Goal: Task Accomplishment & Management: Use online tool/utility

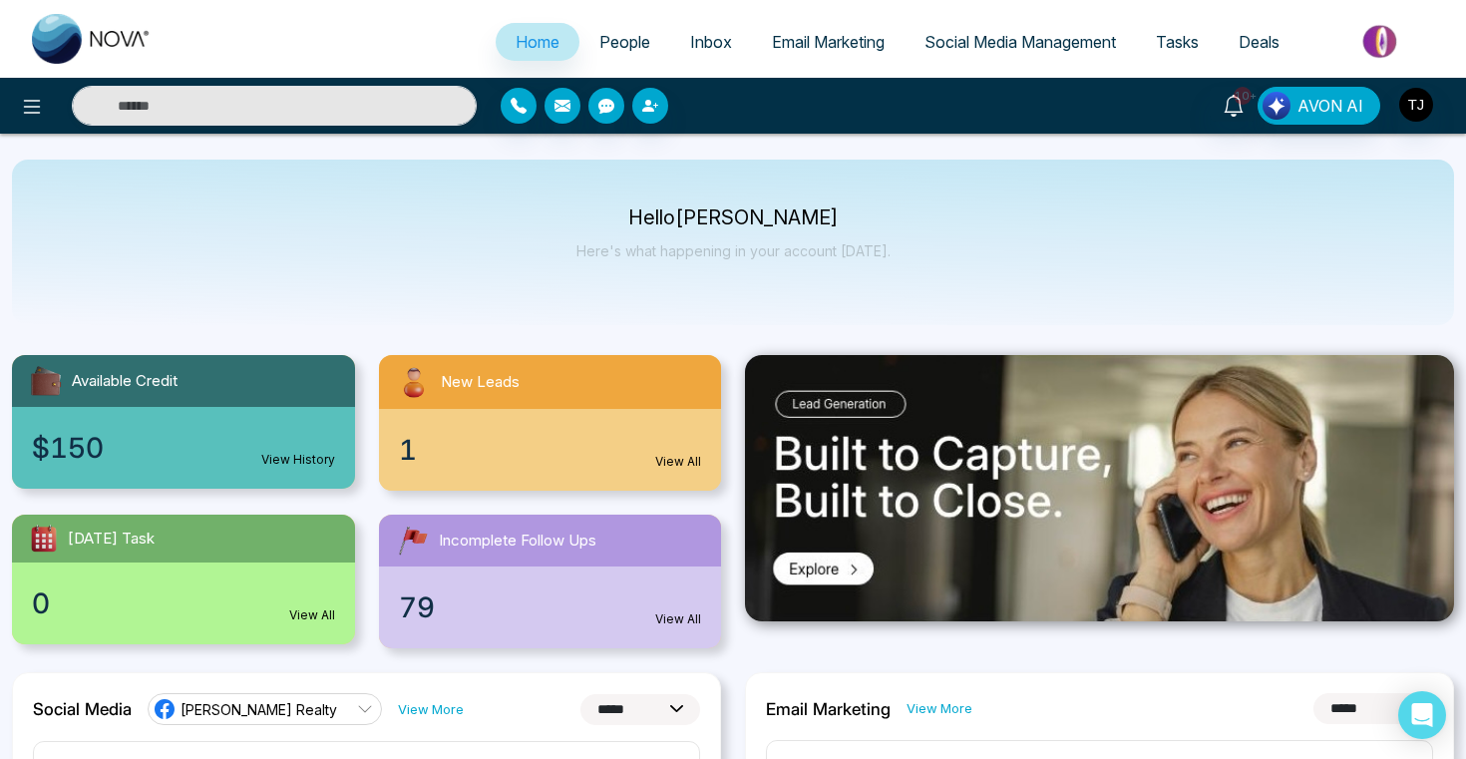
select select "*"
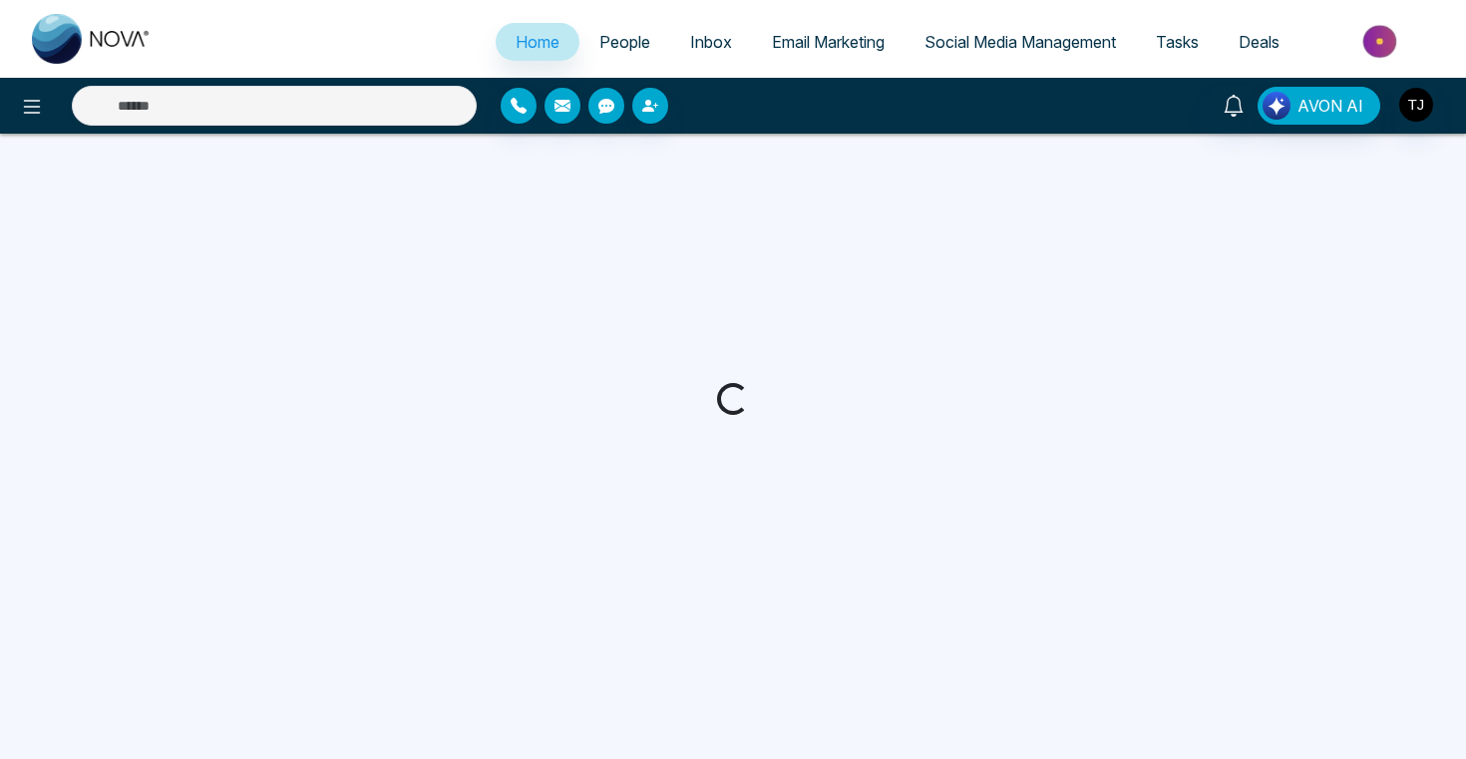
select select "*"
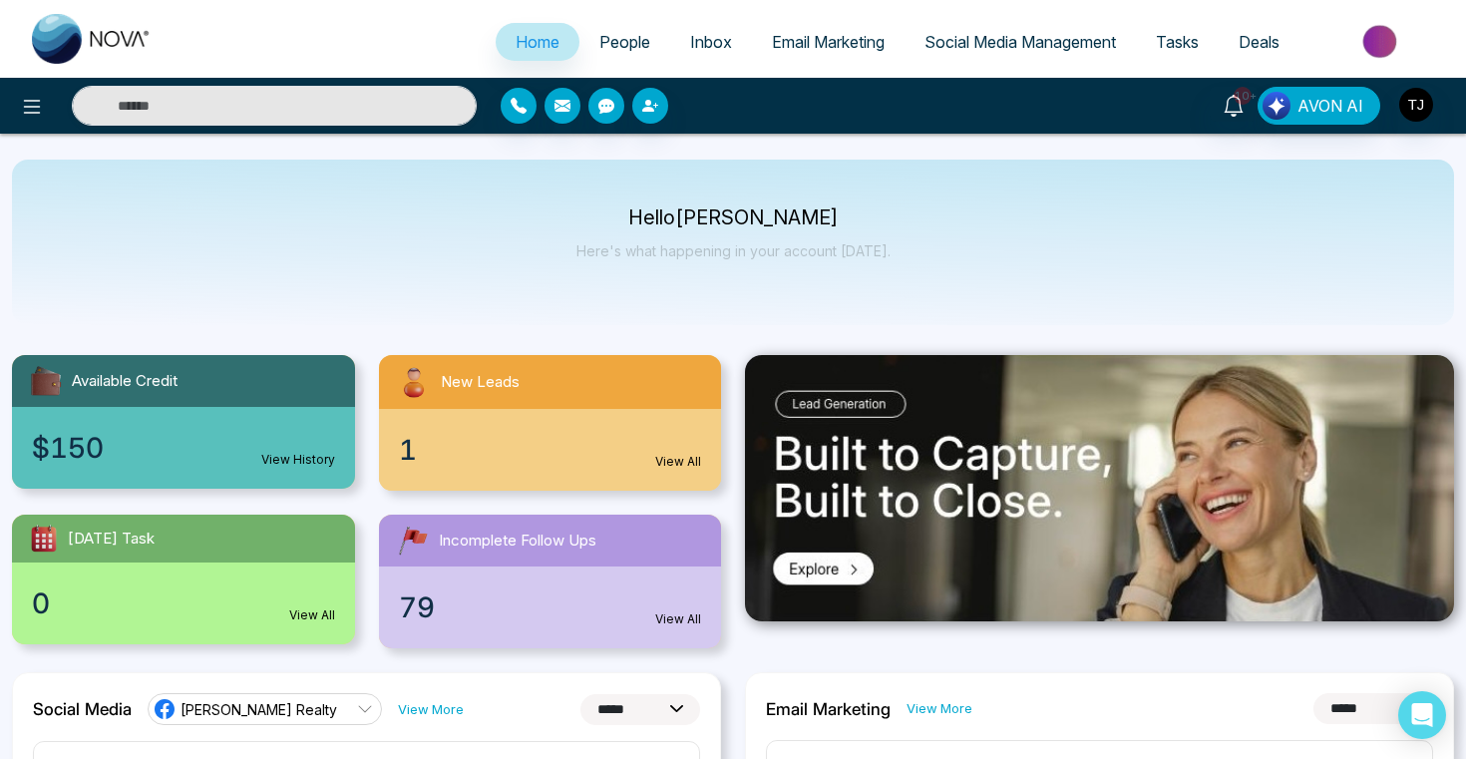
click at [827, 42] on span "Email Marketing" at bounding box center [828, 42] width 113 height 20
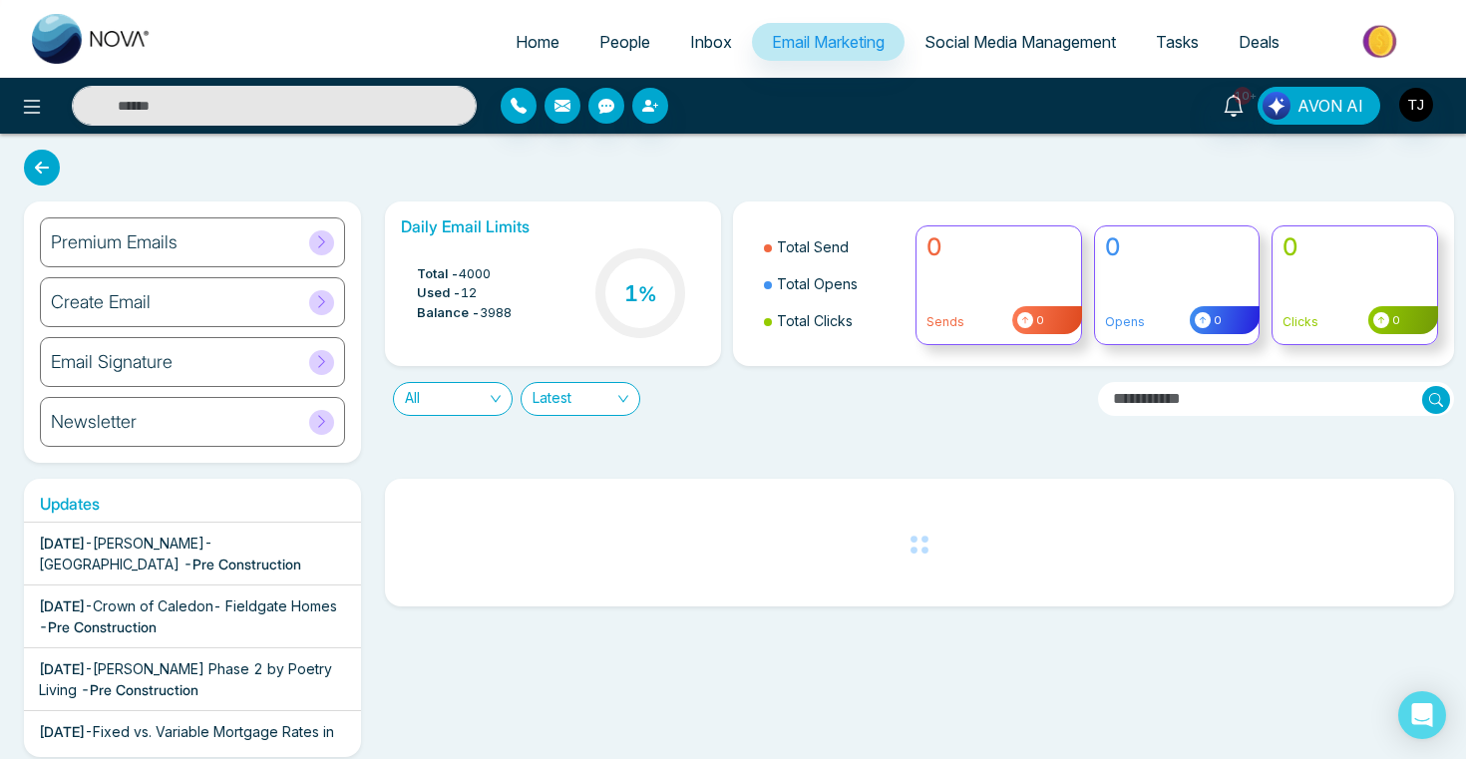
click at [188, 232] on div "Premium Emails" at bounding box center [192, 242] width 305 height 50
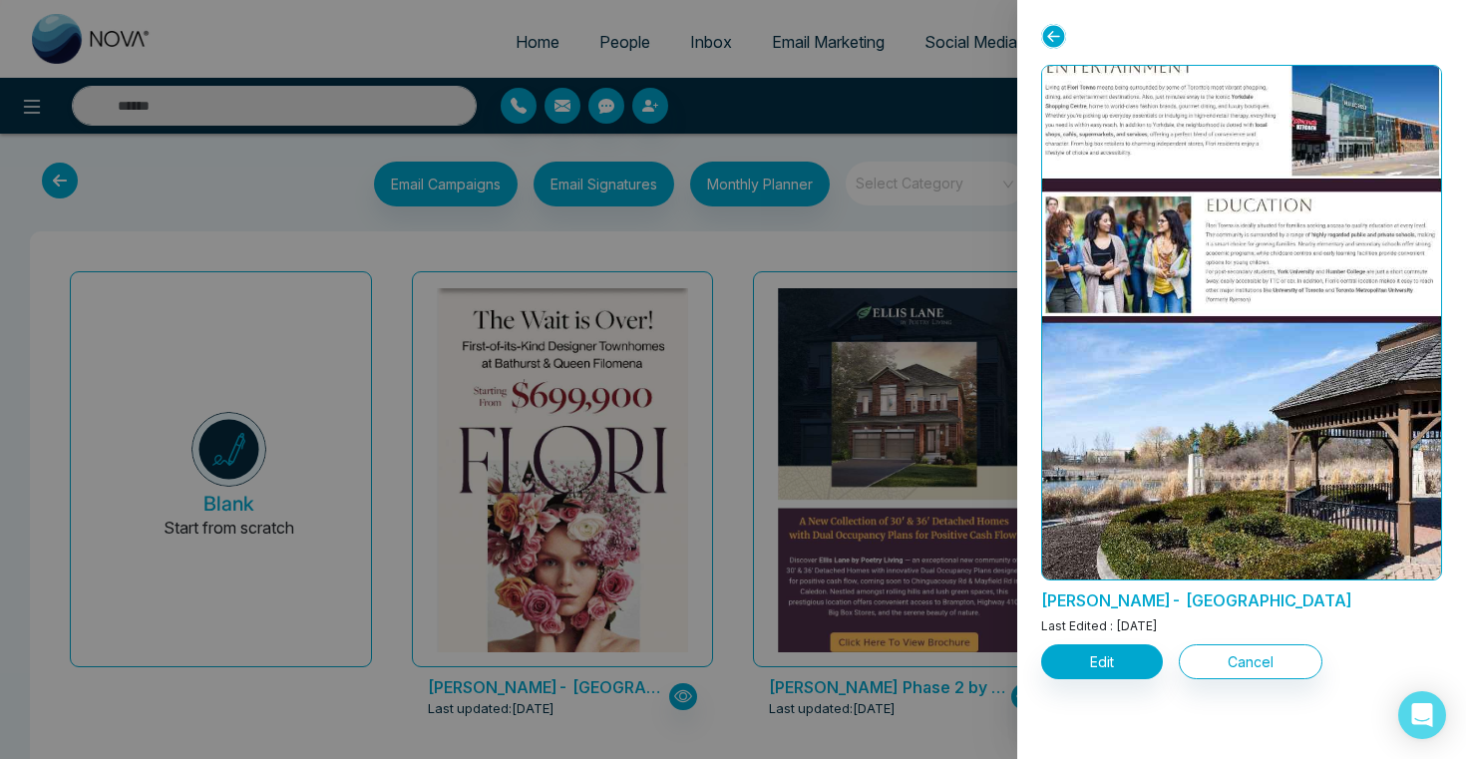
scroll to position [3065, 0]
click at [696, 181] on div at bounding box center [733, 379] width 1466 height 759
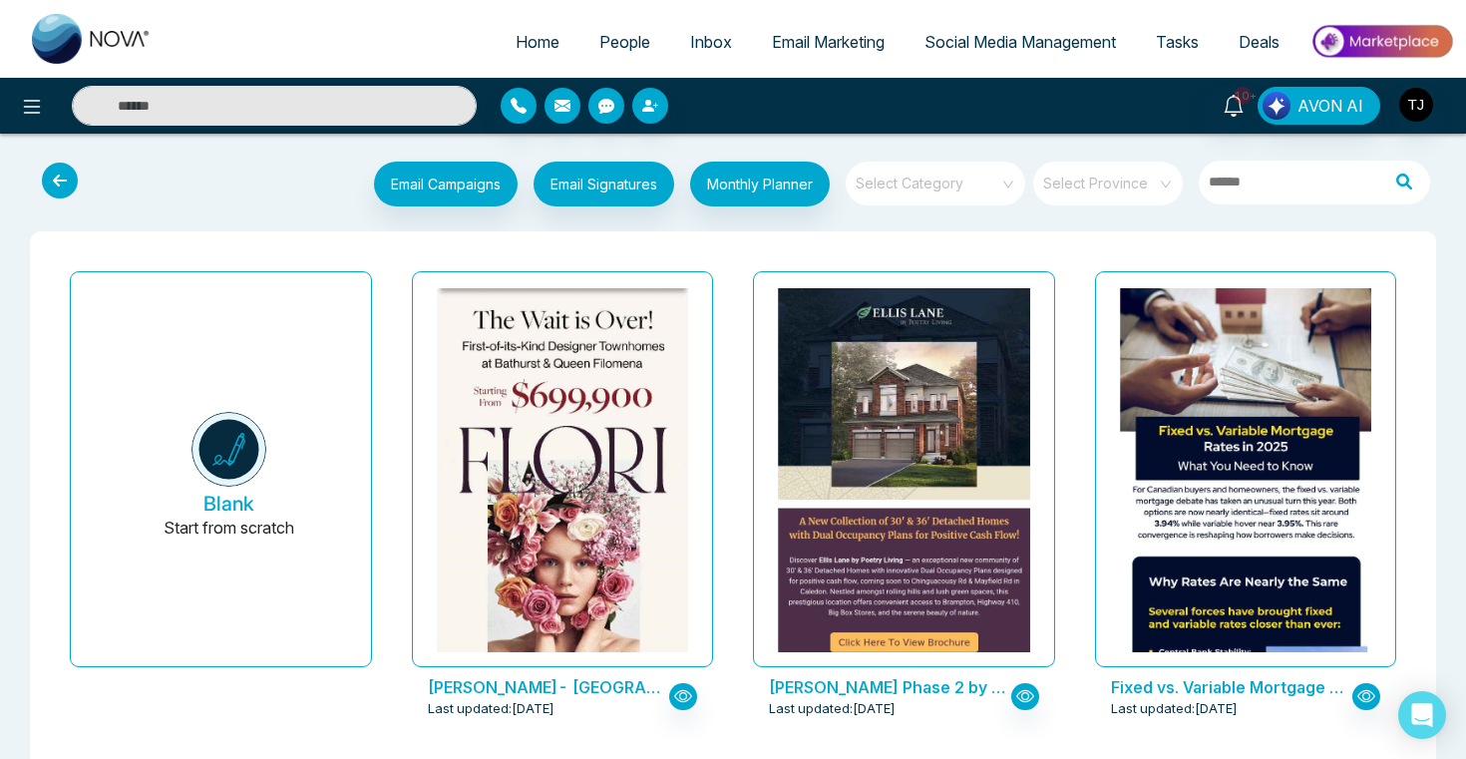
click at [1047, 36] on span "Social Media Management" at bounding box center [1019, 42] width 191 height 20
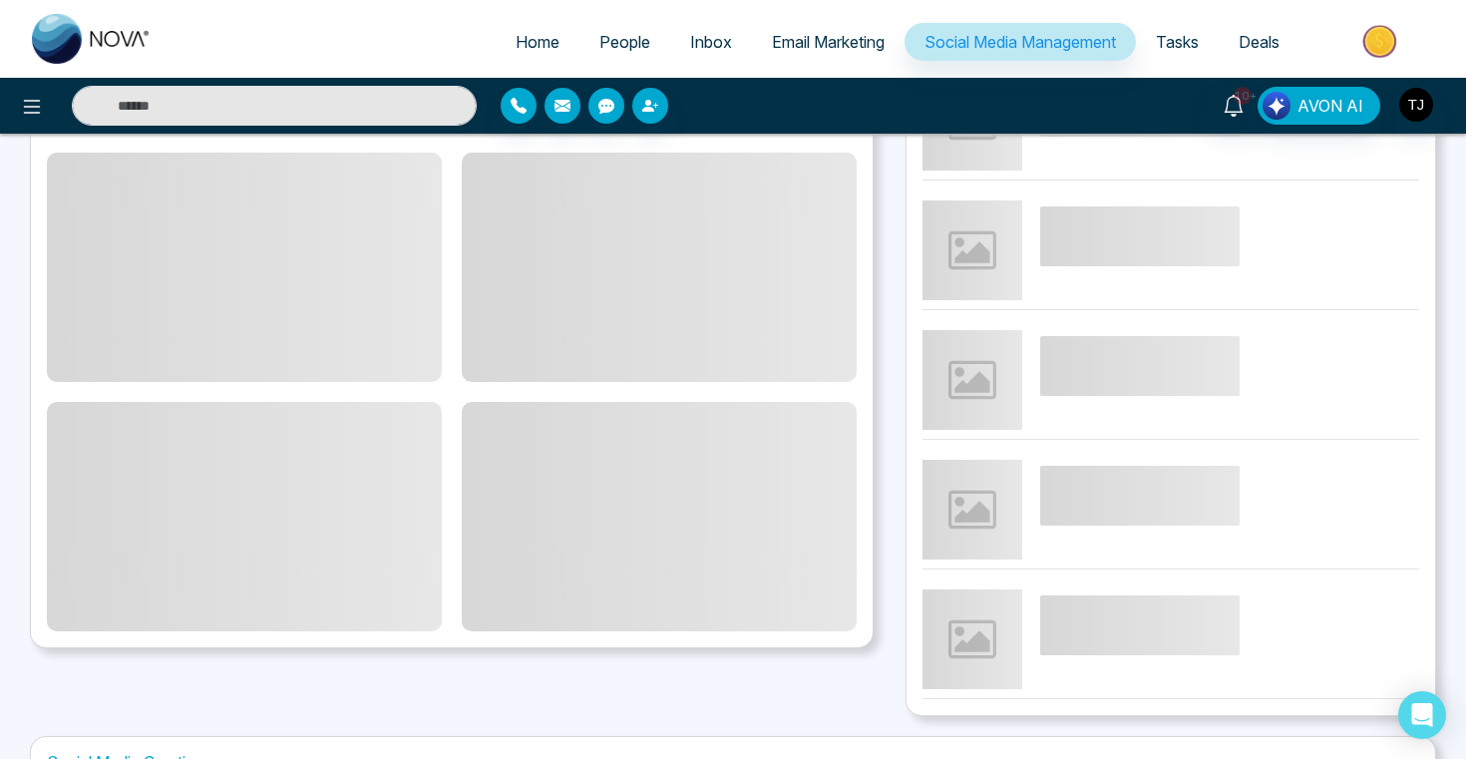
scroll to position [529, 0]
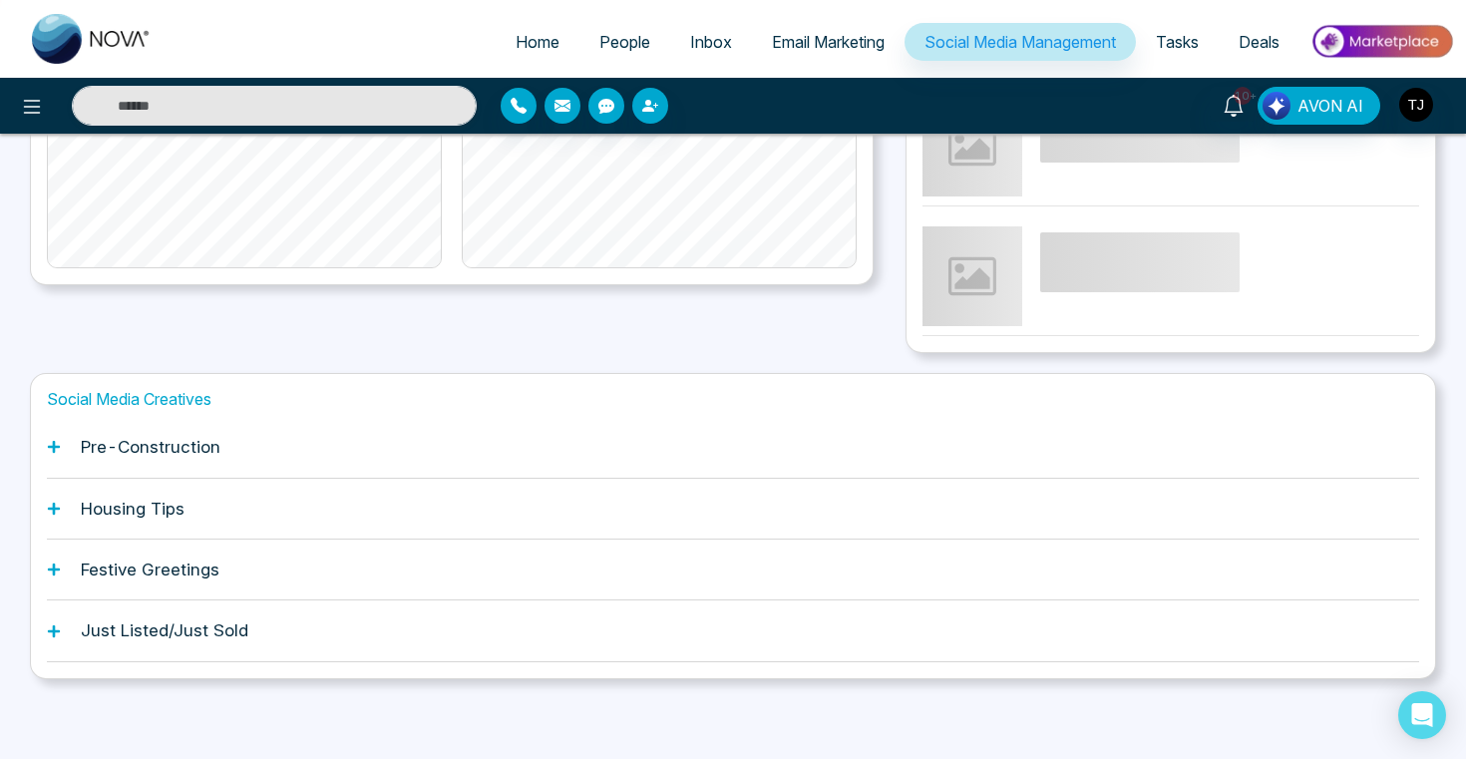
click at [227, 436] on div "Pre-Construction" at bounding box center [733, 447] width 1372 height 61
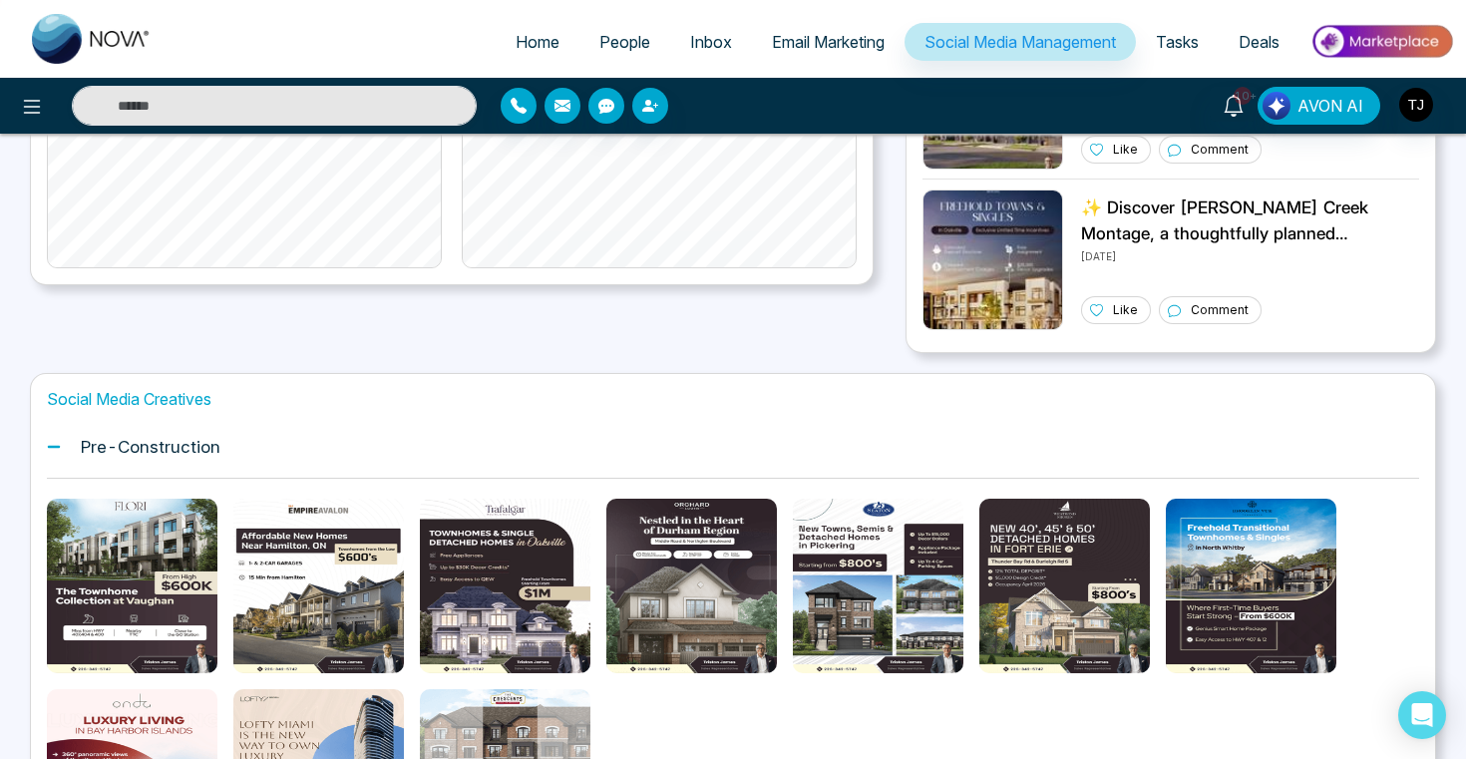
click at [327, 596] on button "Preview template" at bounding box center [318, 585] width 38 height 38
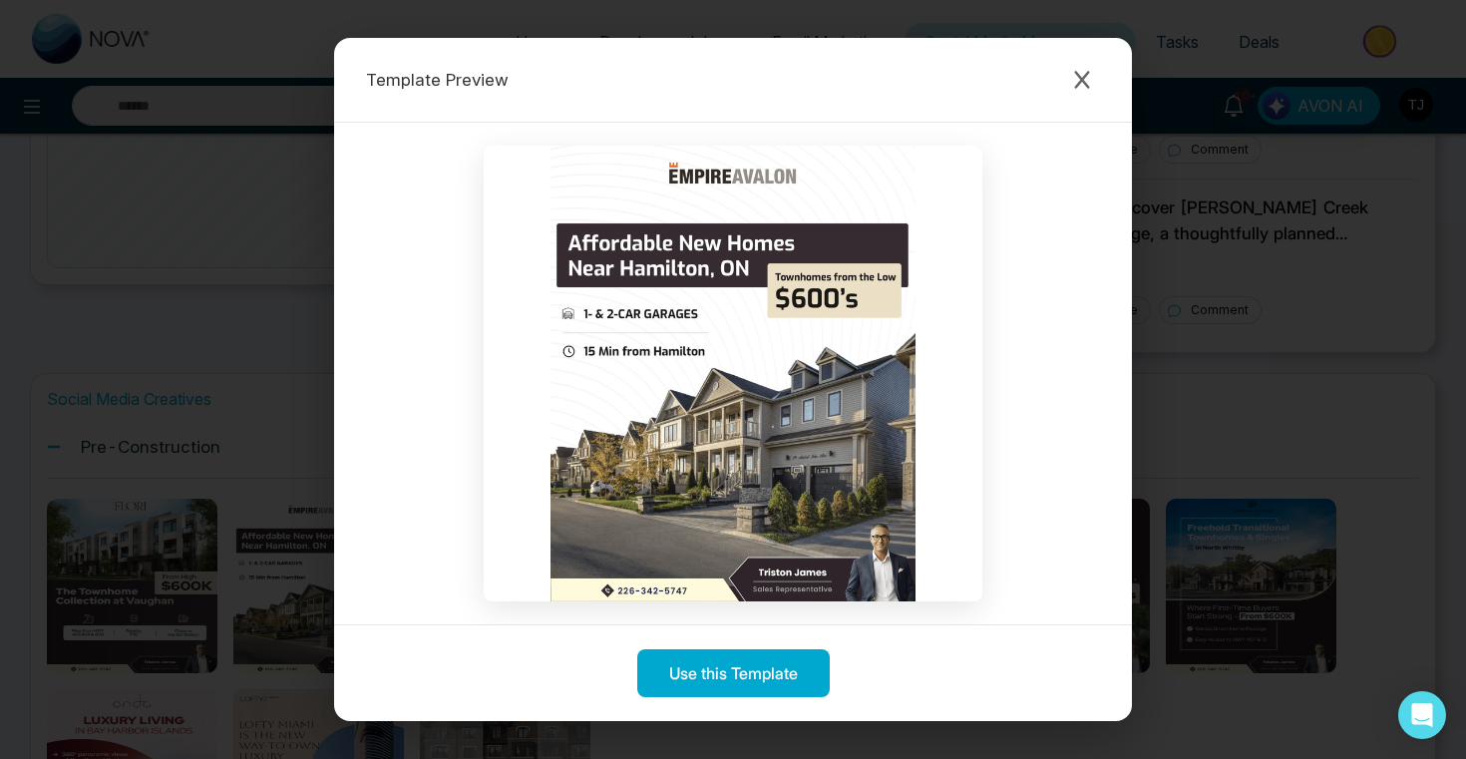
click at [1262, 581] on div "Template Preview Use this Template" at bounding box center [733, 379] width 1466 height 759
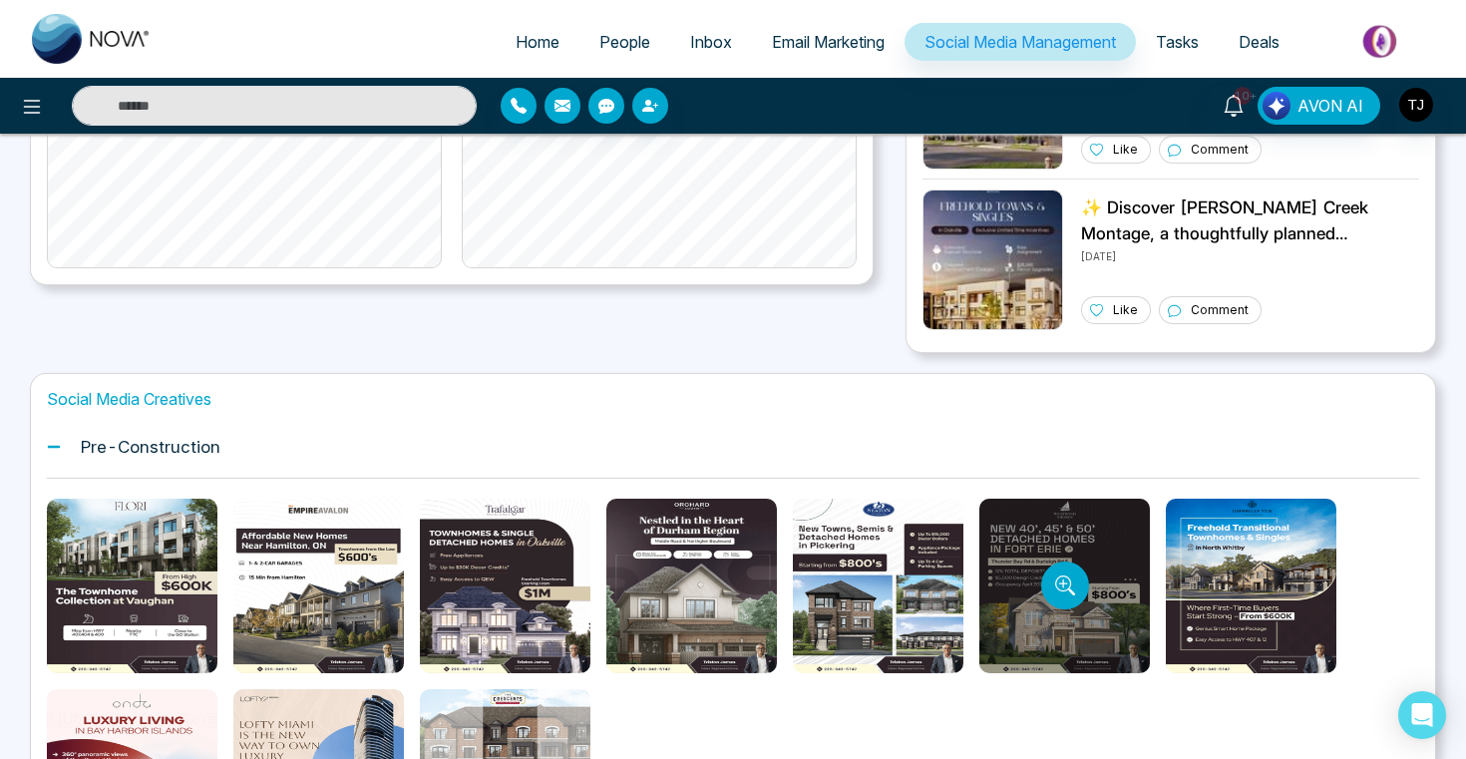
click at [1111, 552] on div at bounding box center [1064, 586] width 170 height 174
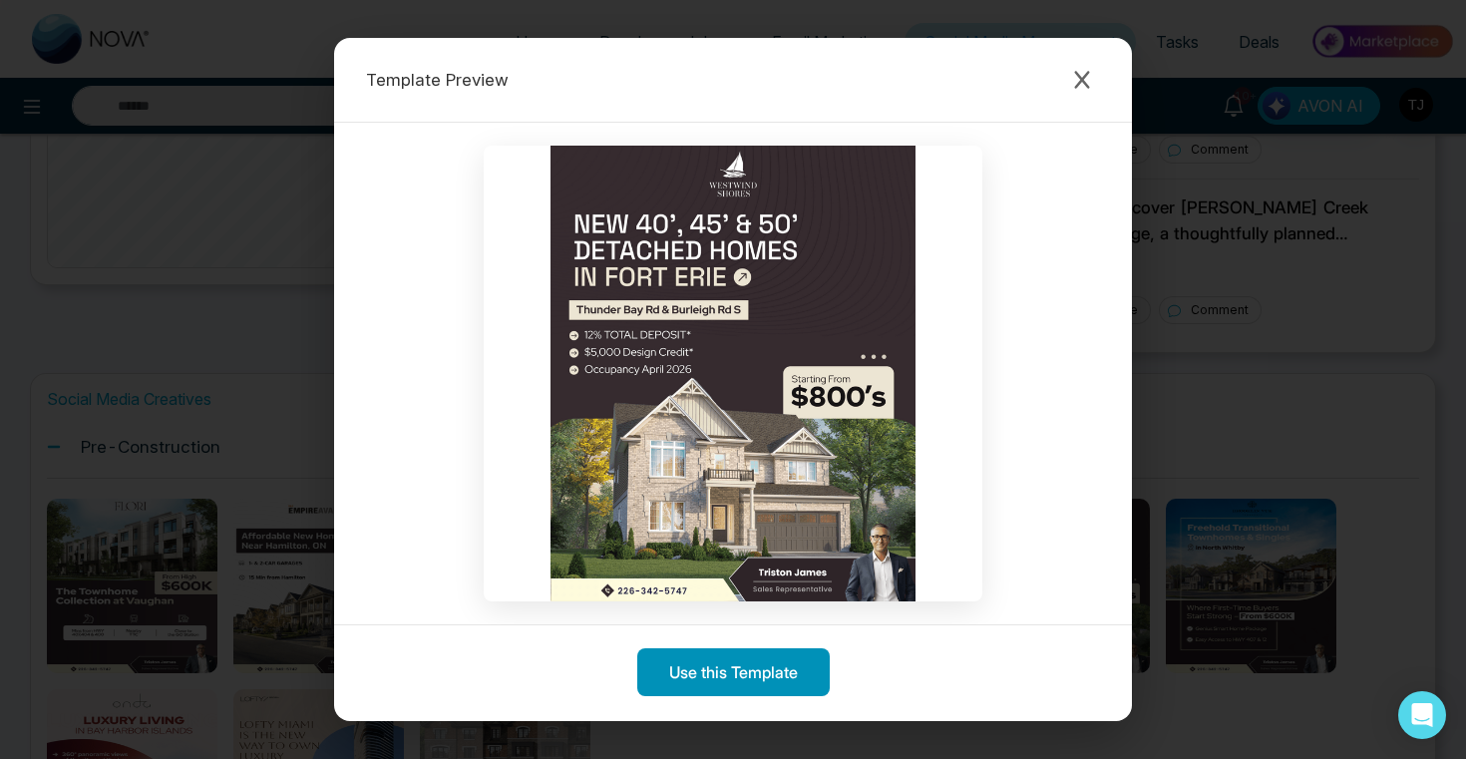
click at [790, 673] on button "Use this Template" at bounding box center [733, 672] width 192 height 48
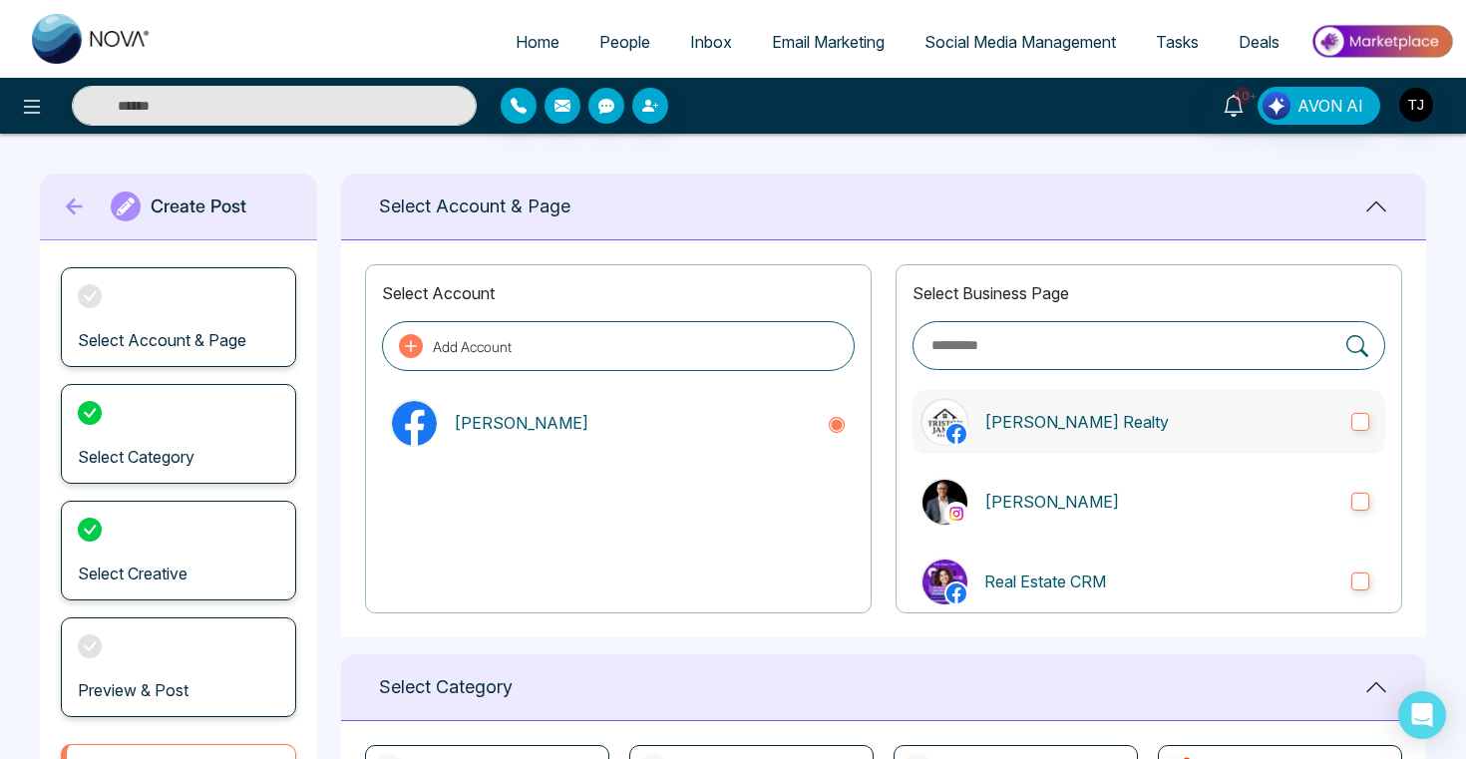
click at [1015, 433] on label "[PERSON_NAME] Realty" at bounding box center [1148, 422] width 473 height 64
click at [1003, 519] on label "Triston James" at bounding box center [1148, 502] width 473 height 64
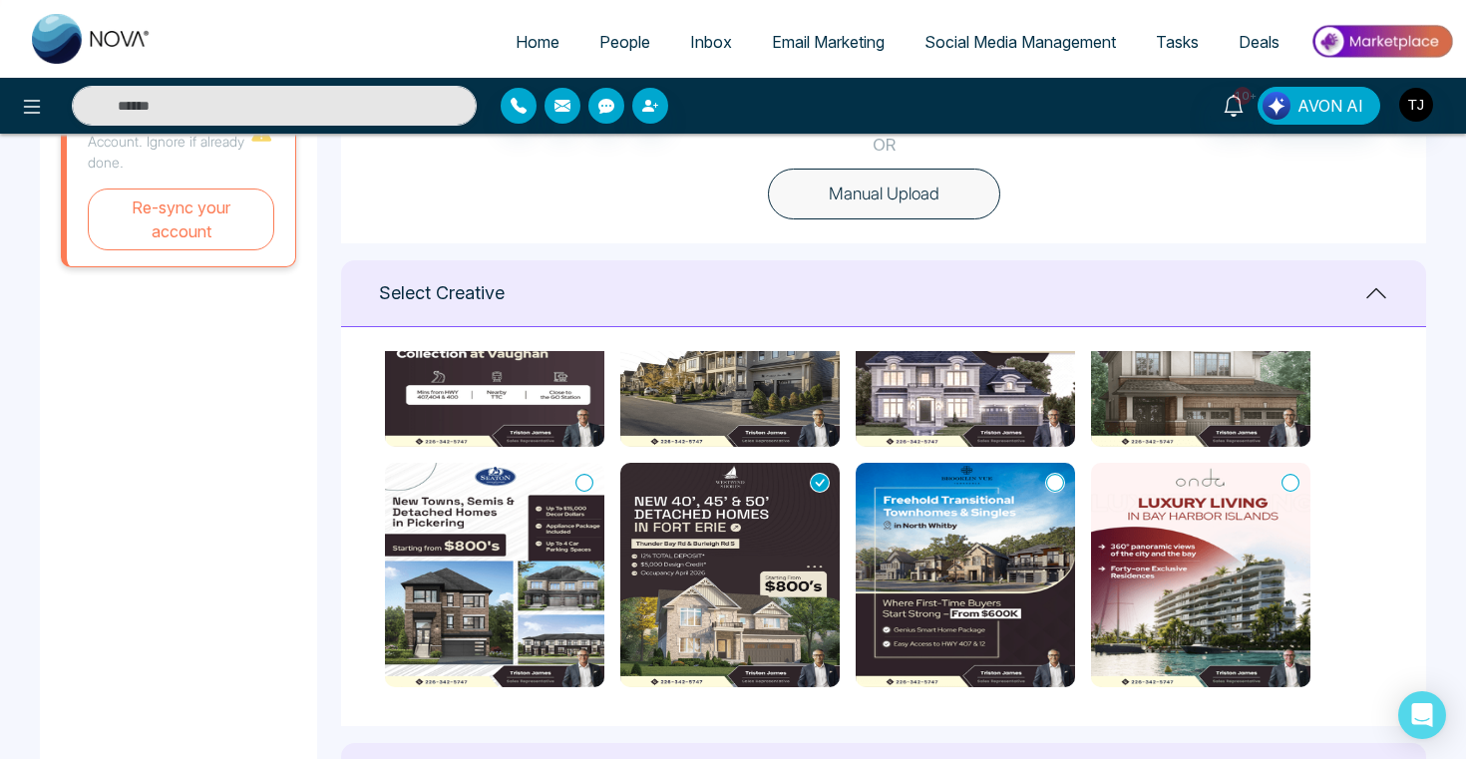
scroll to position [244, 0]
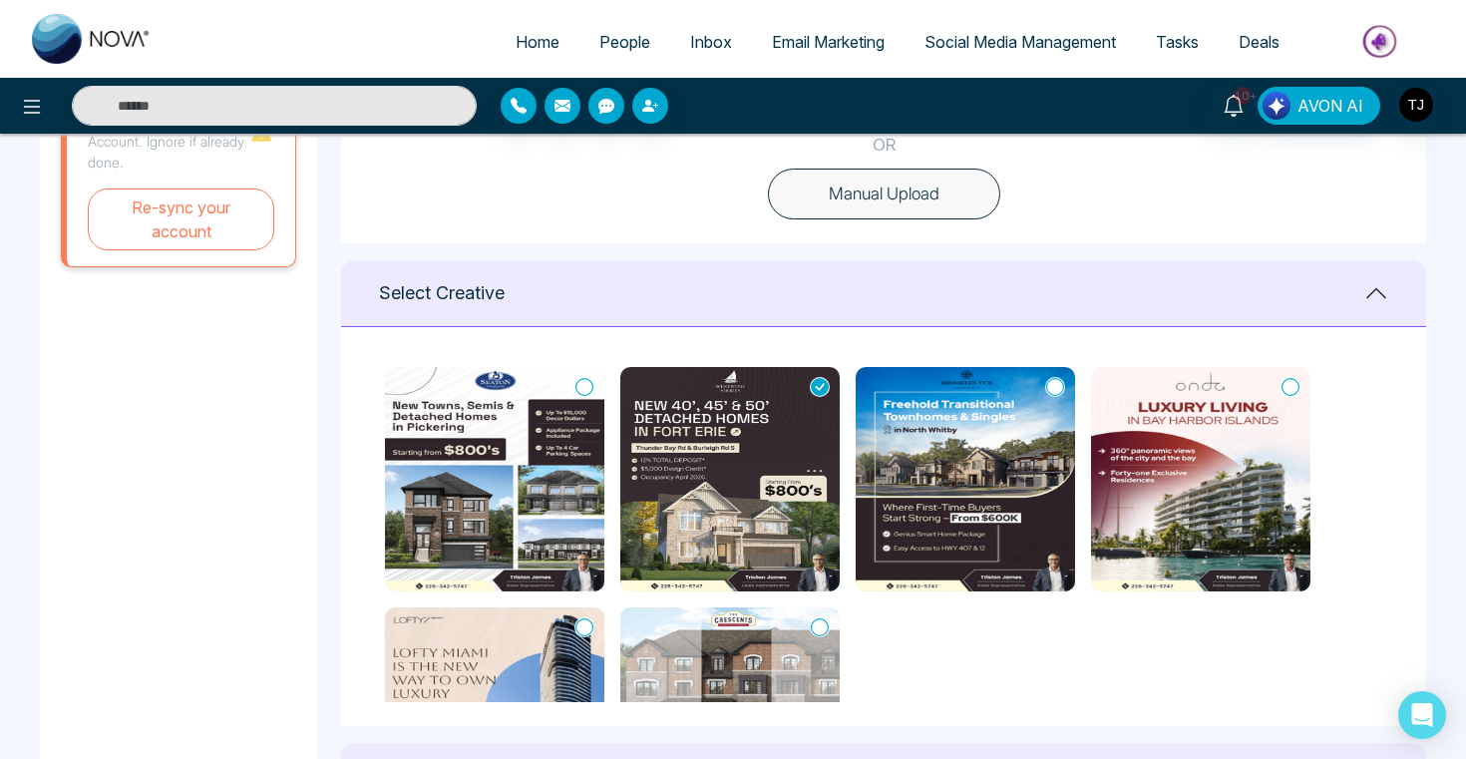
click at [867, 299] on div "Select Creative" at bounding box center [883, 293] width 1085 height 67
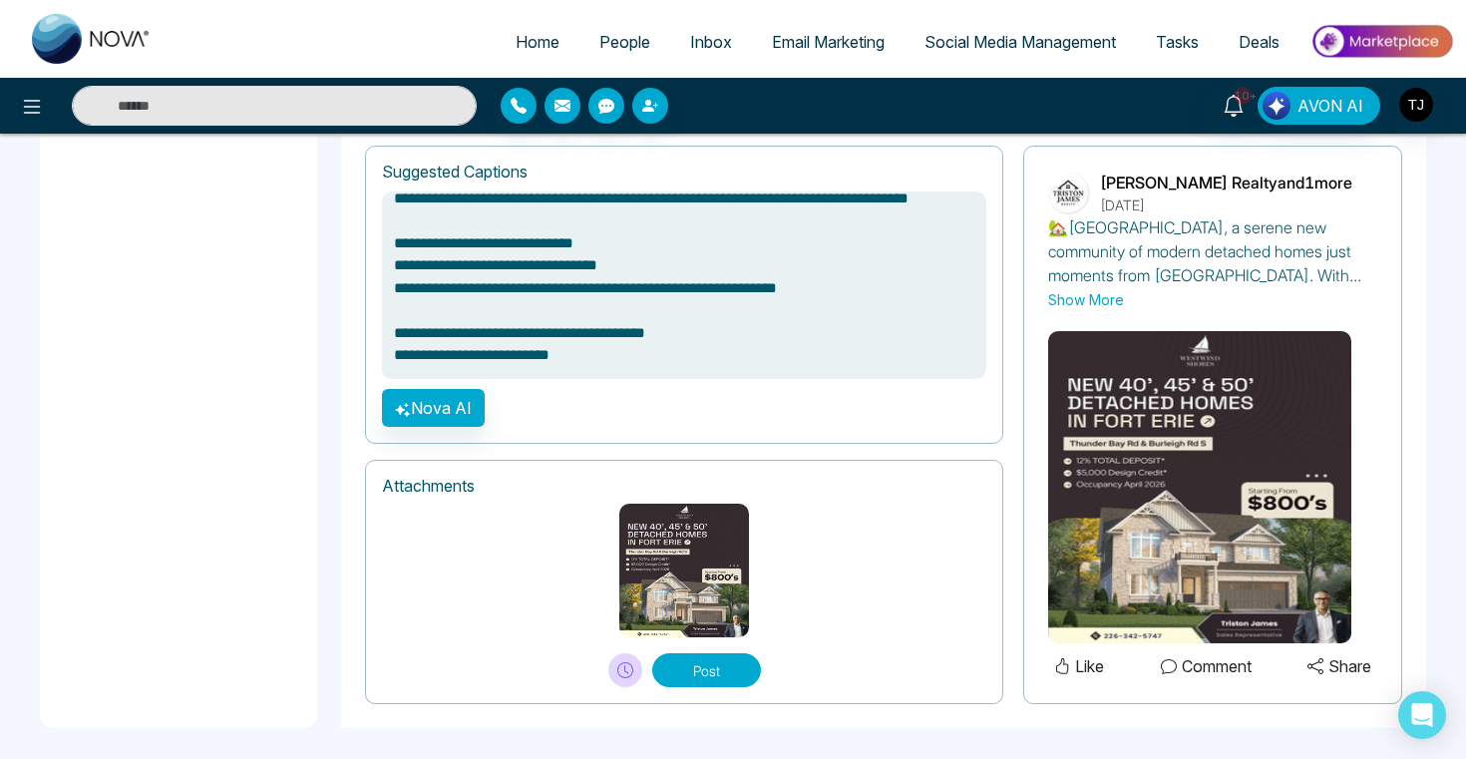
scroll to position [966, 0]
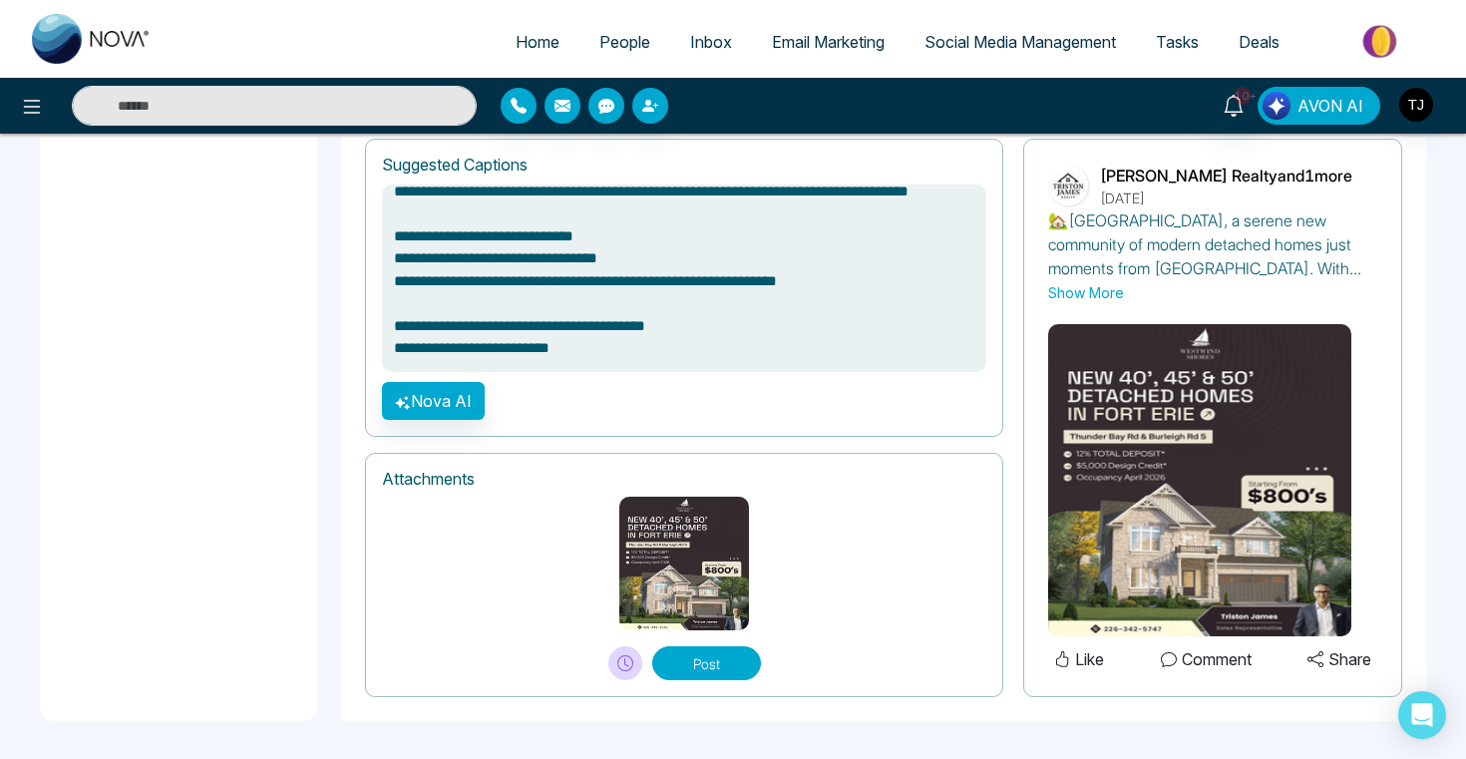
click at [1344, 100] on span "AVON AI" at bounding box center [1330, 106] width 66 height 24
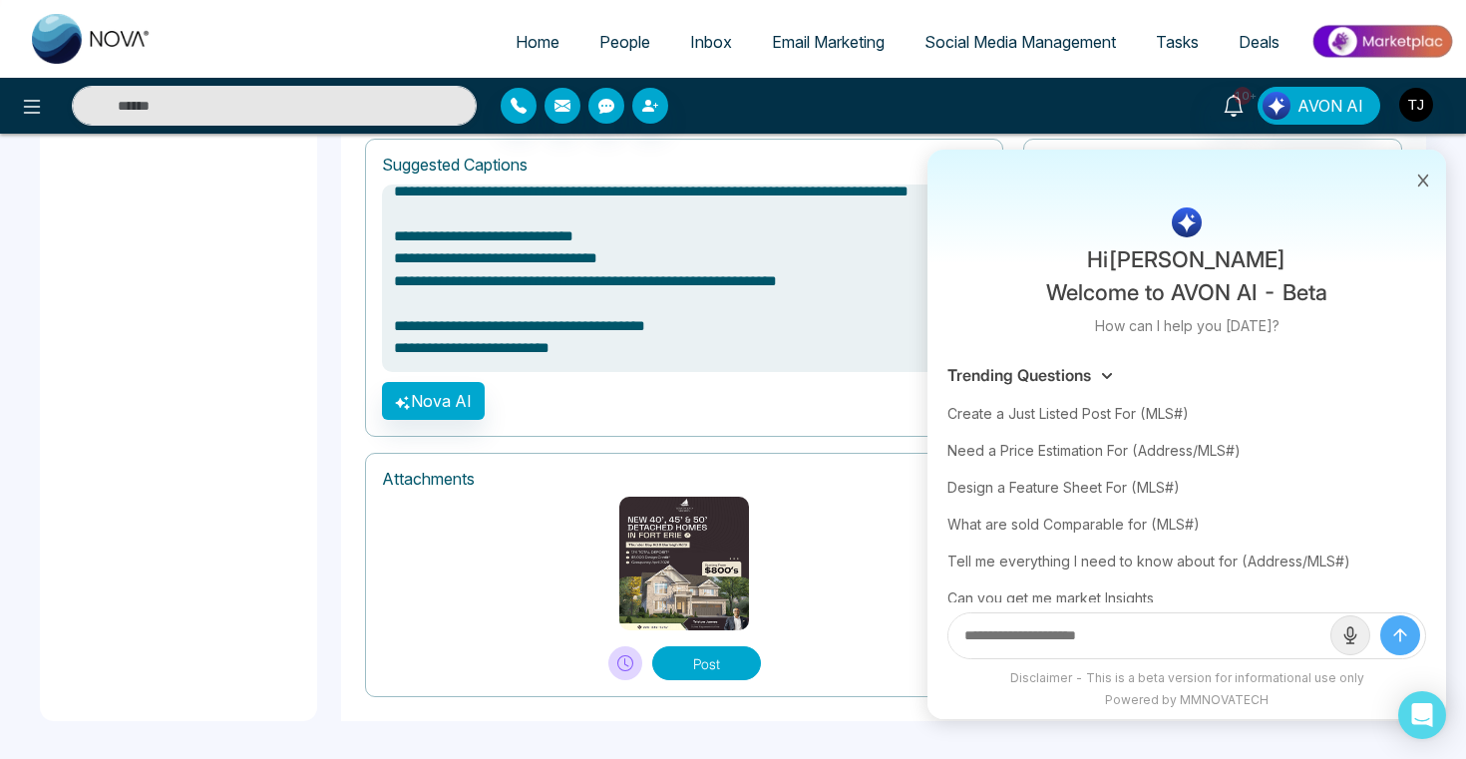
click at [1424, 173] on icon at bounding box center [1423, 180] width 14 height 14
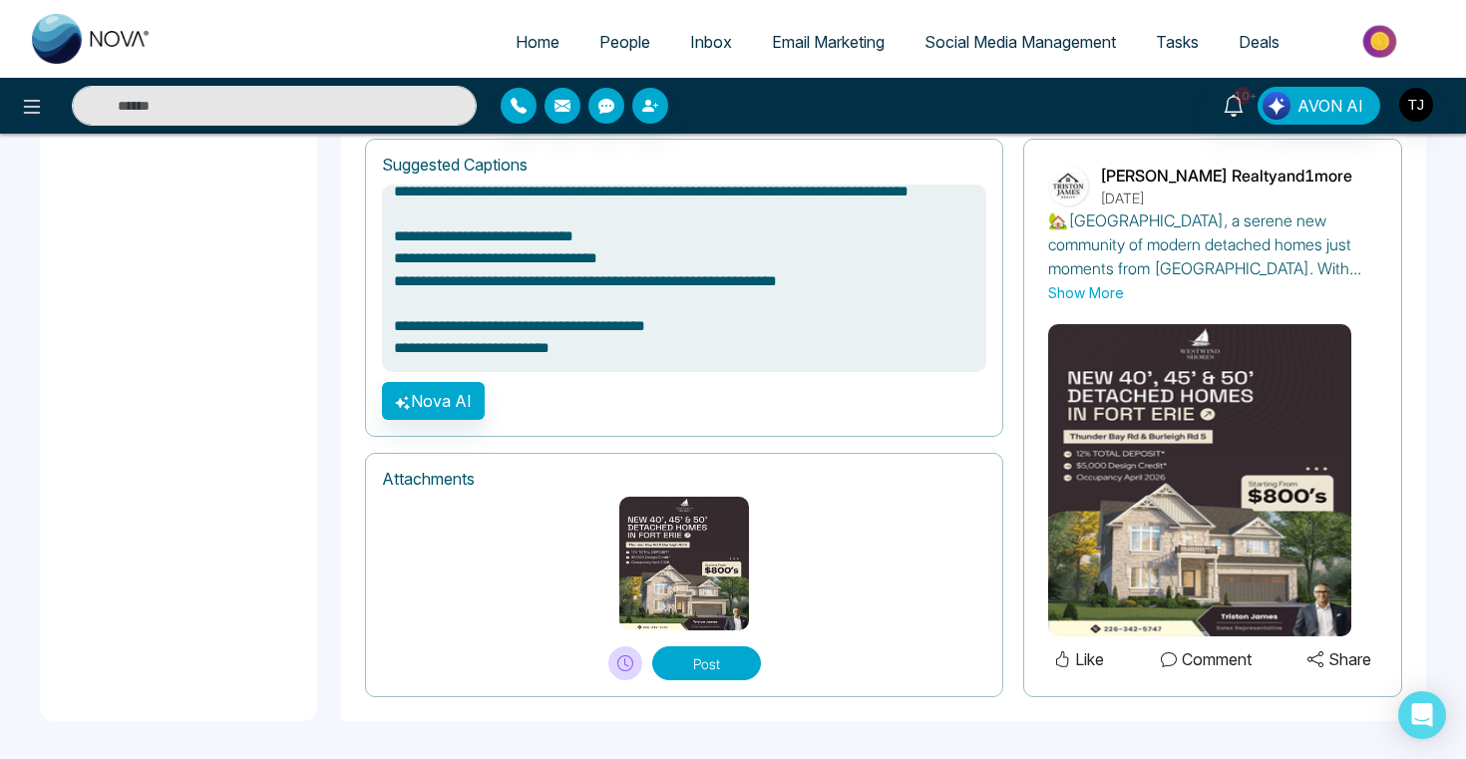
type textarea "**********"
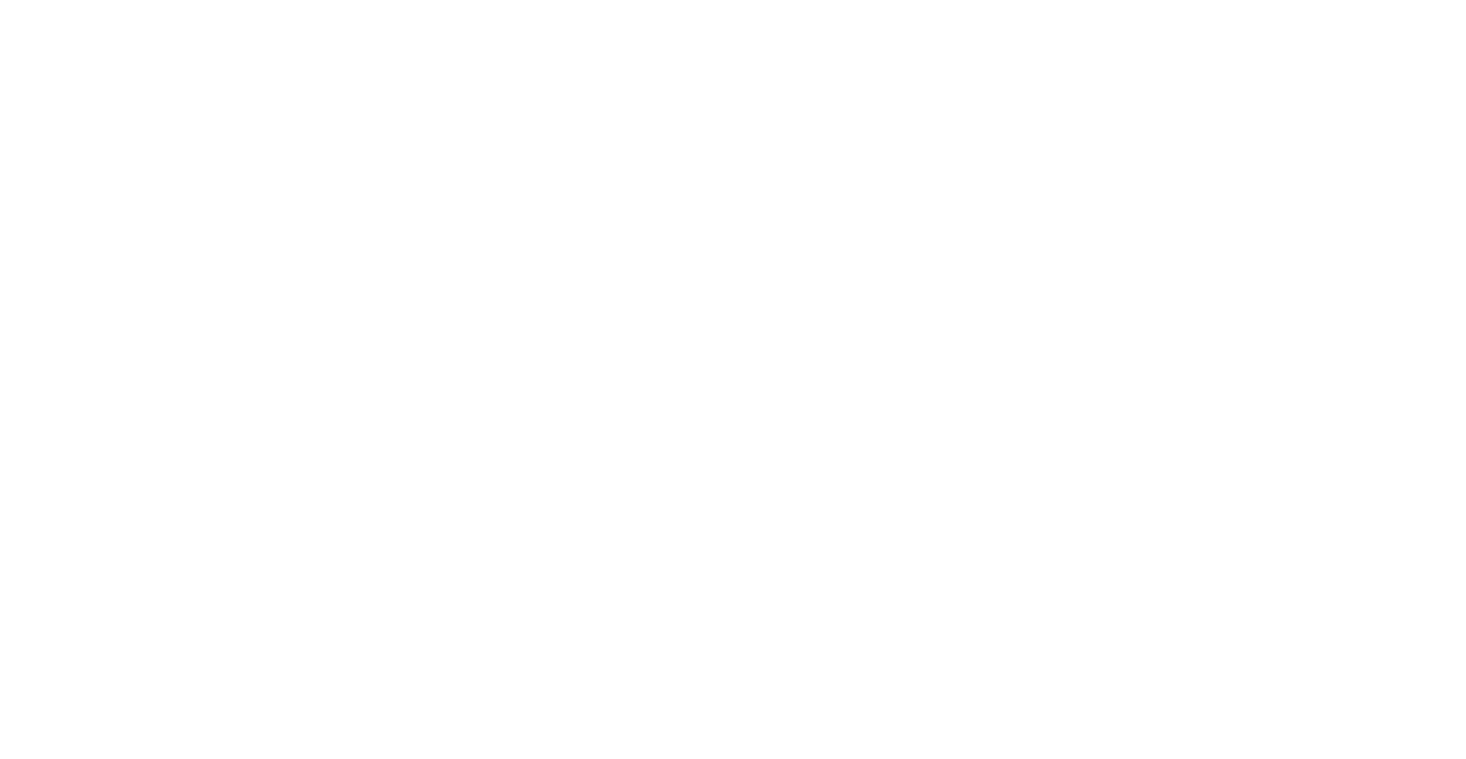
select select "*"
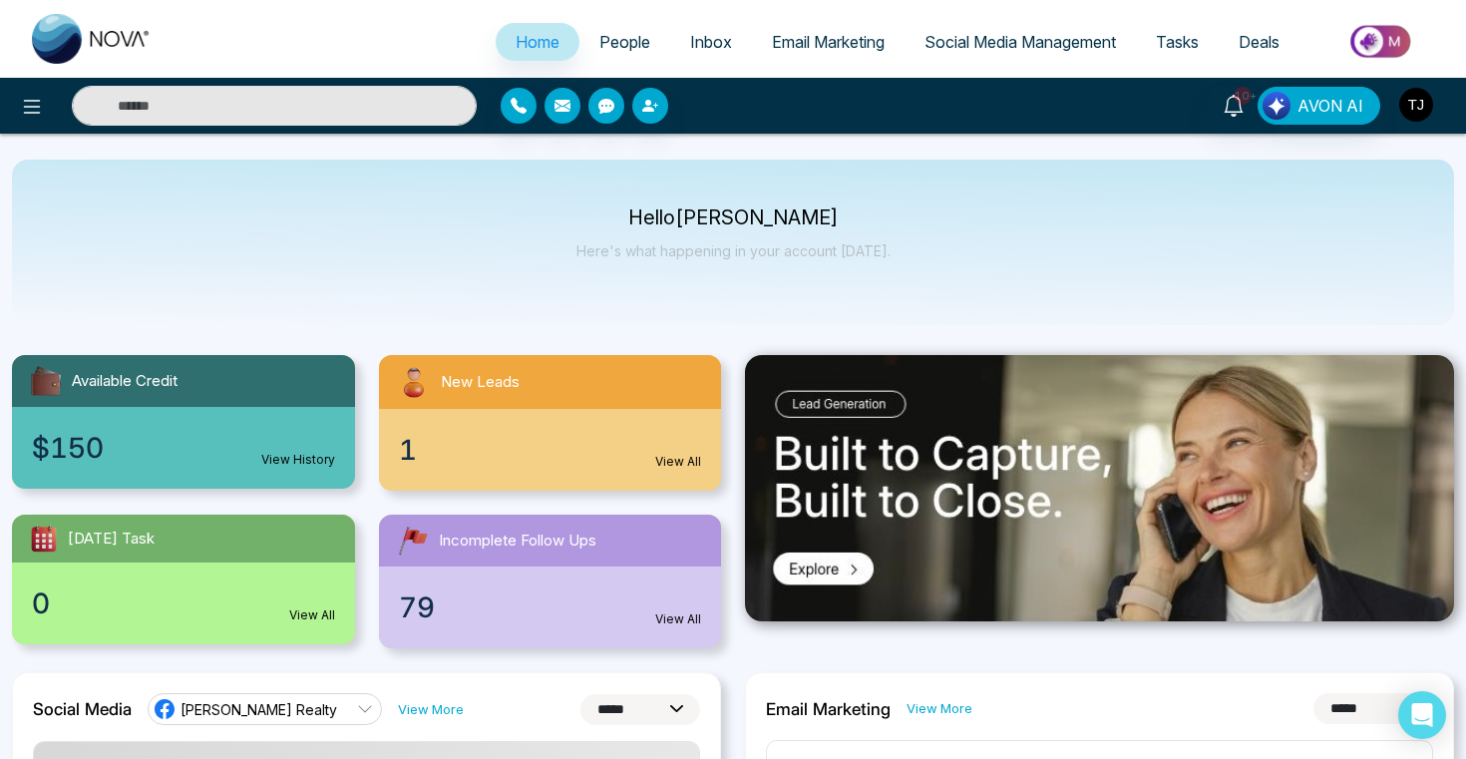
click at [1415, 109] on img "button" at bounding box center [1416, 105] width 34 height 34
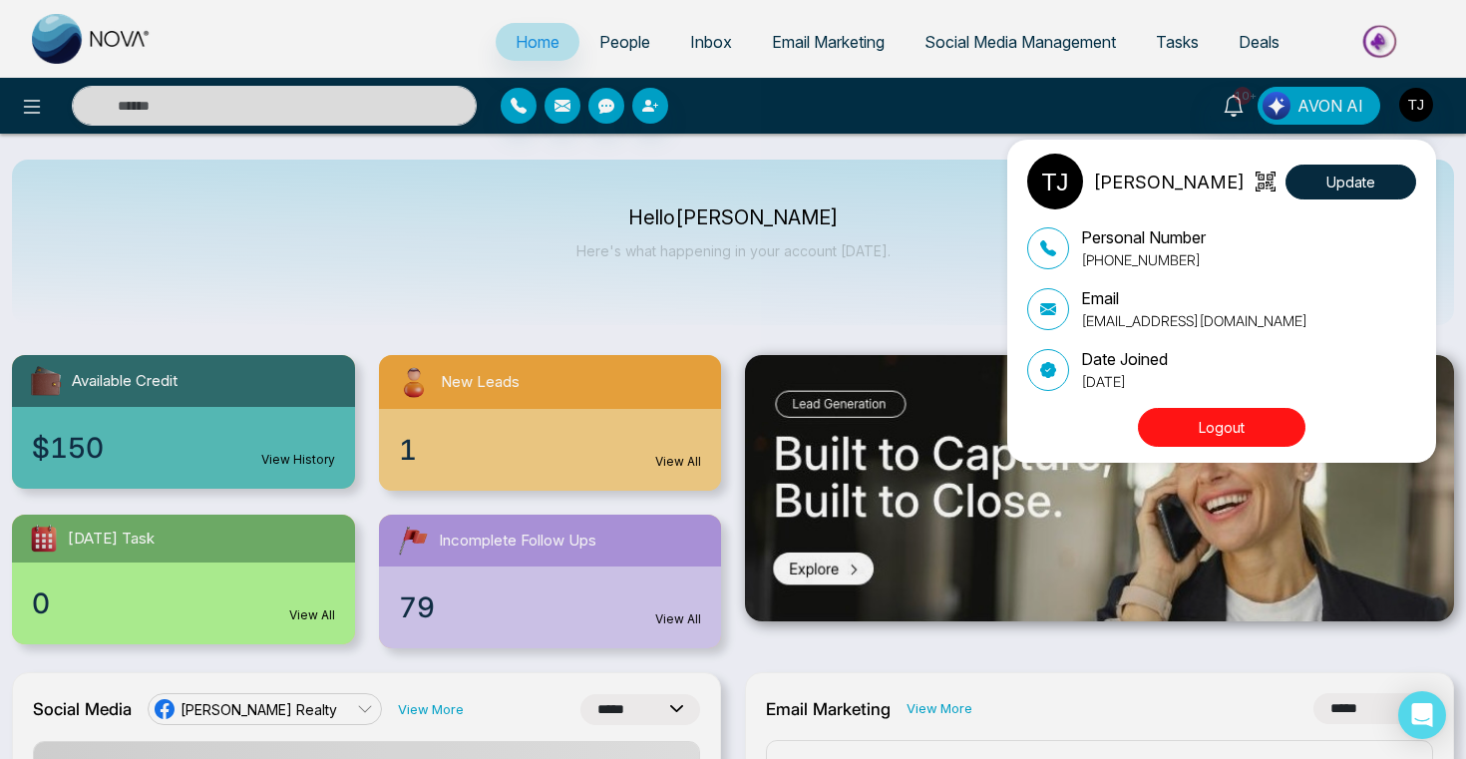
click at [1279, 418] on button "Logout" at bounding box center [1222, 427] width 168 height 39
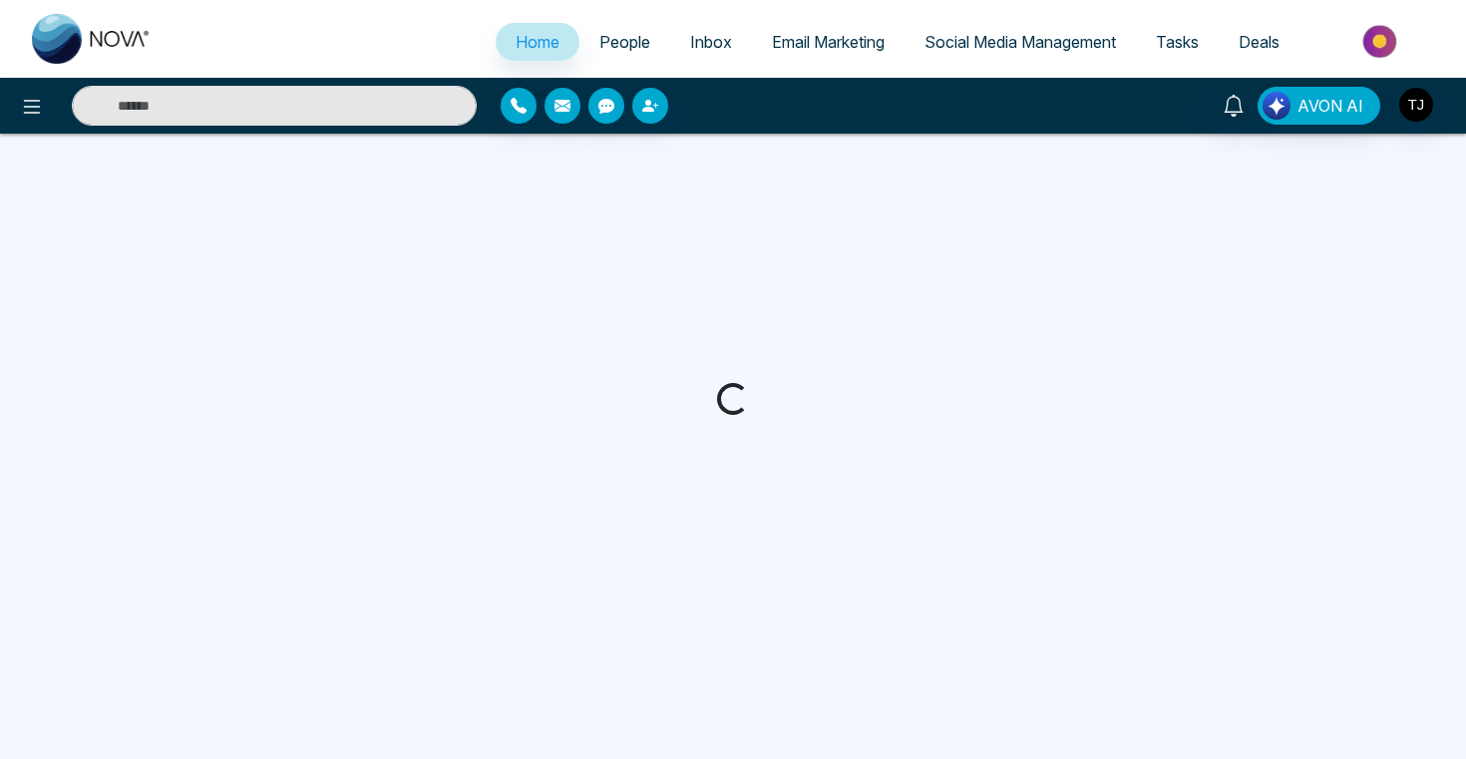
select select "*"
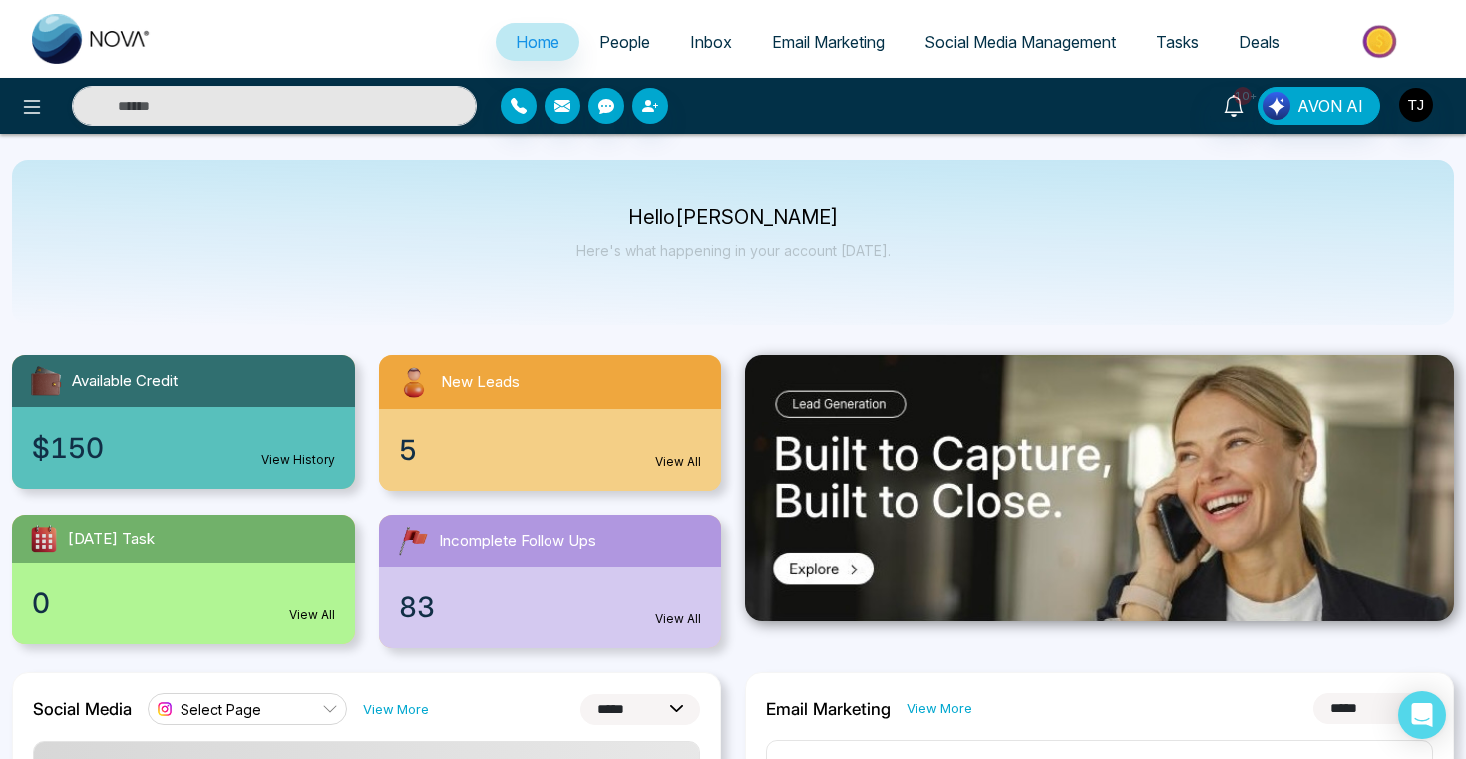
click at [814, 33] on span "Email Marketing" at bounding box center [828, 42] width 113 height 20
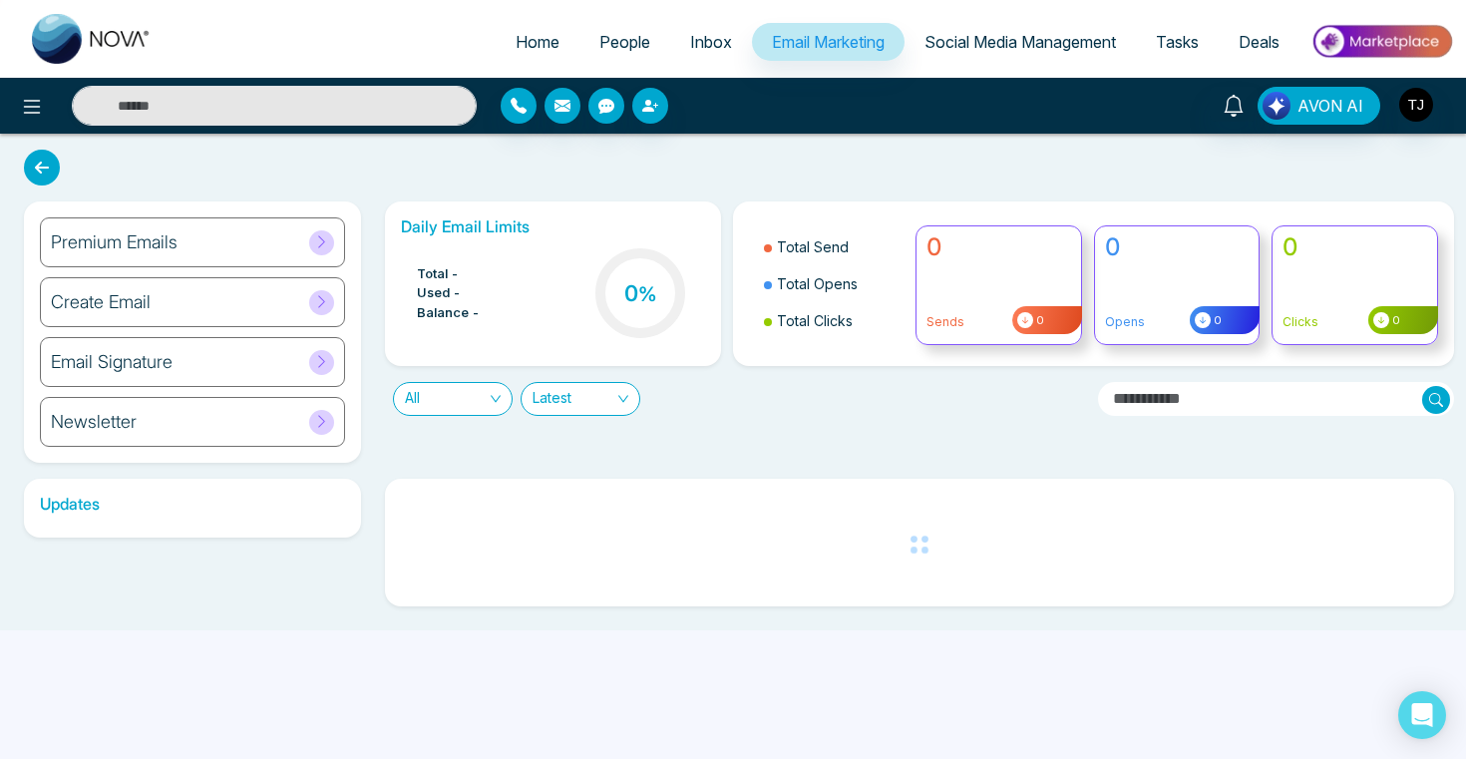
click at [114, 231] on h6 "Premium Emails" at bounding box center [114, 242] width 127 height 22
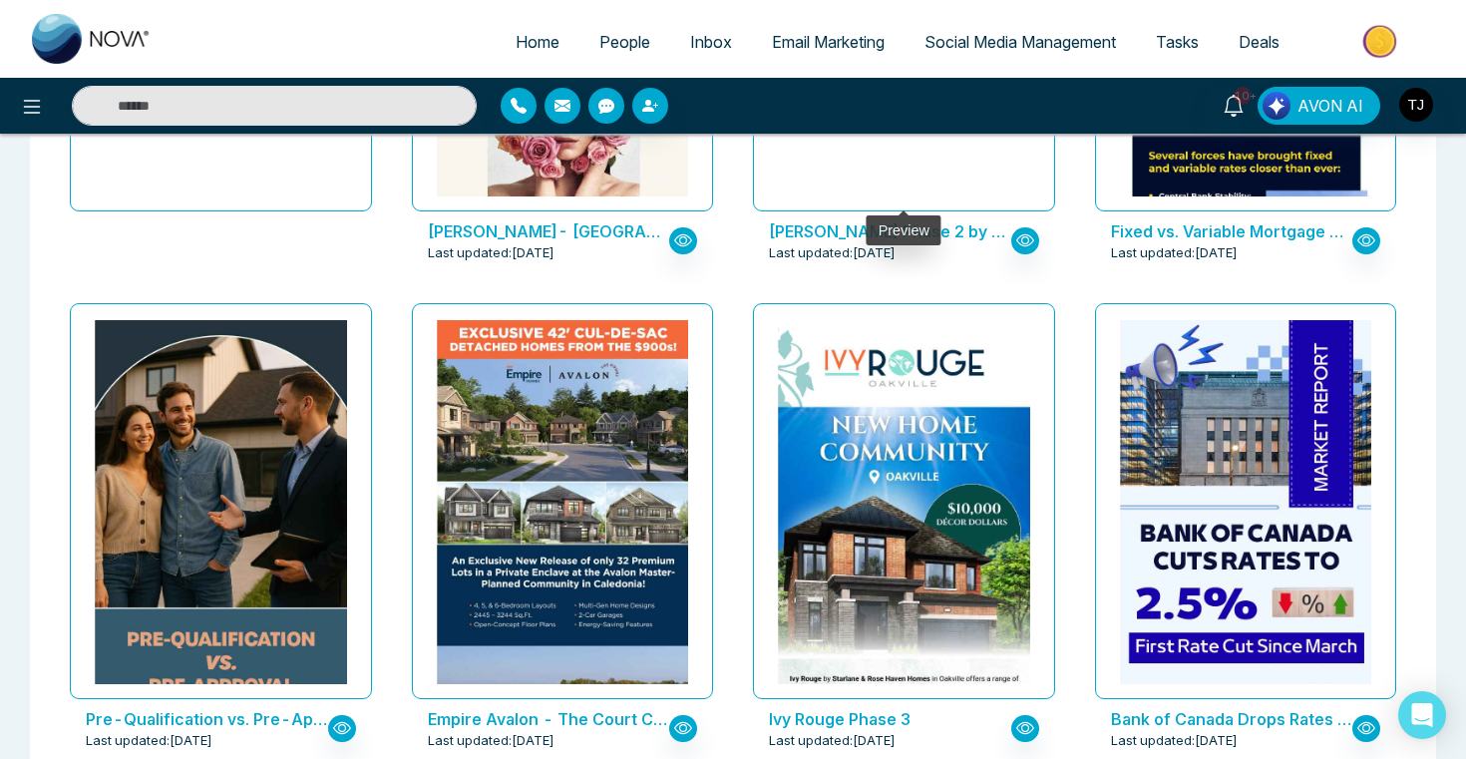
scroll to position [509, 0]
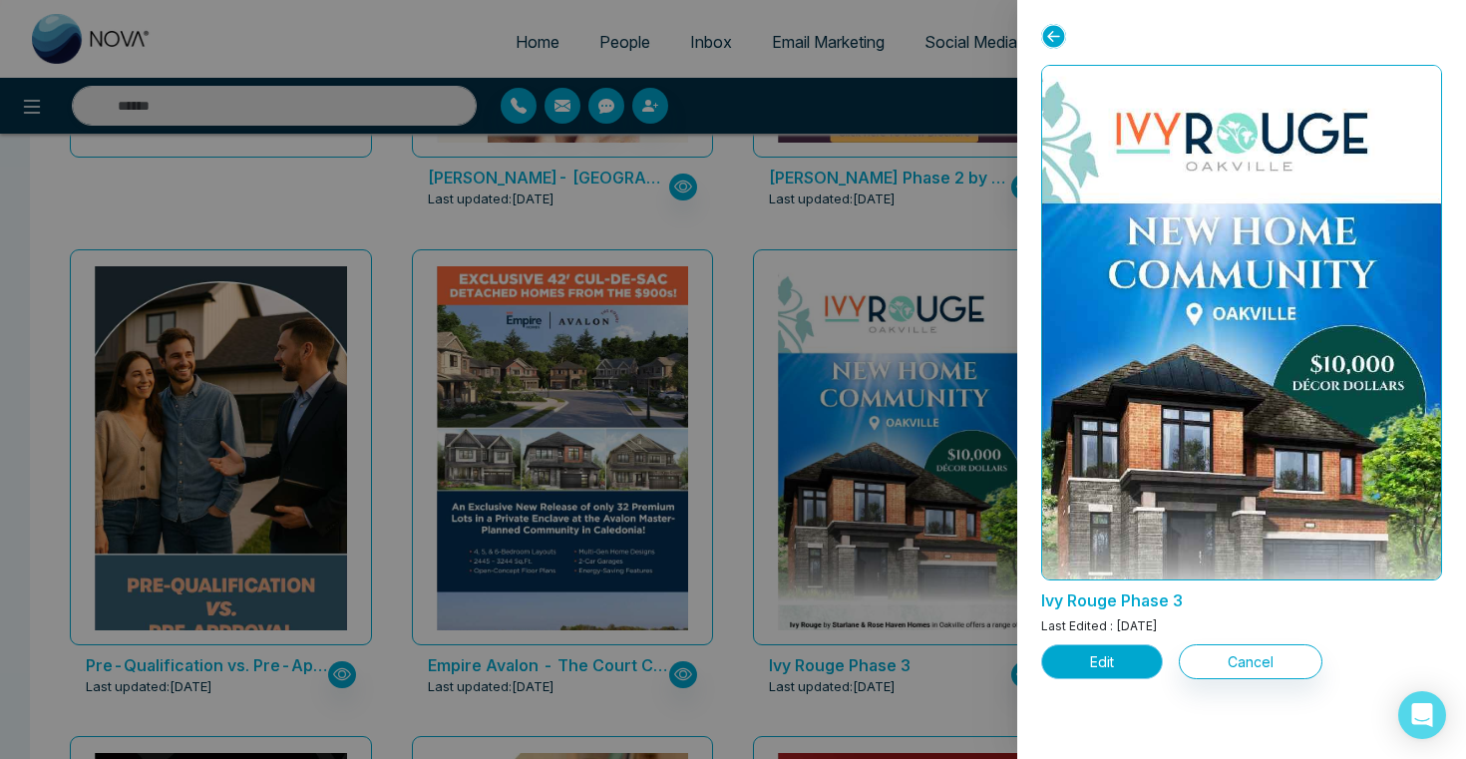
click at [1128, 666] on button "Edit" at bounding box center [1102, 661] width 122 height 35
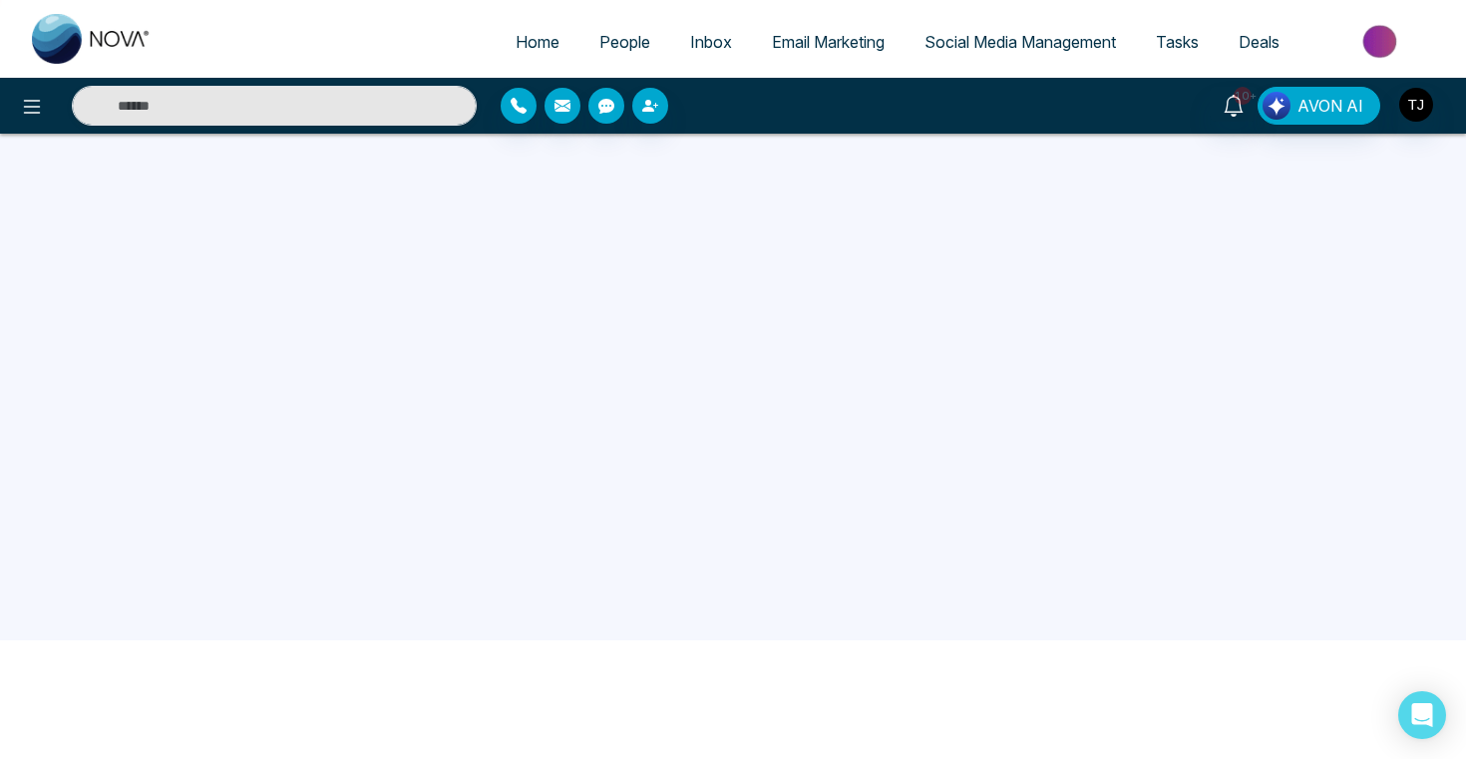
scroll to position [189, 0]
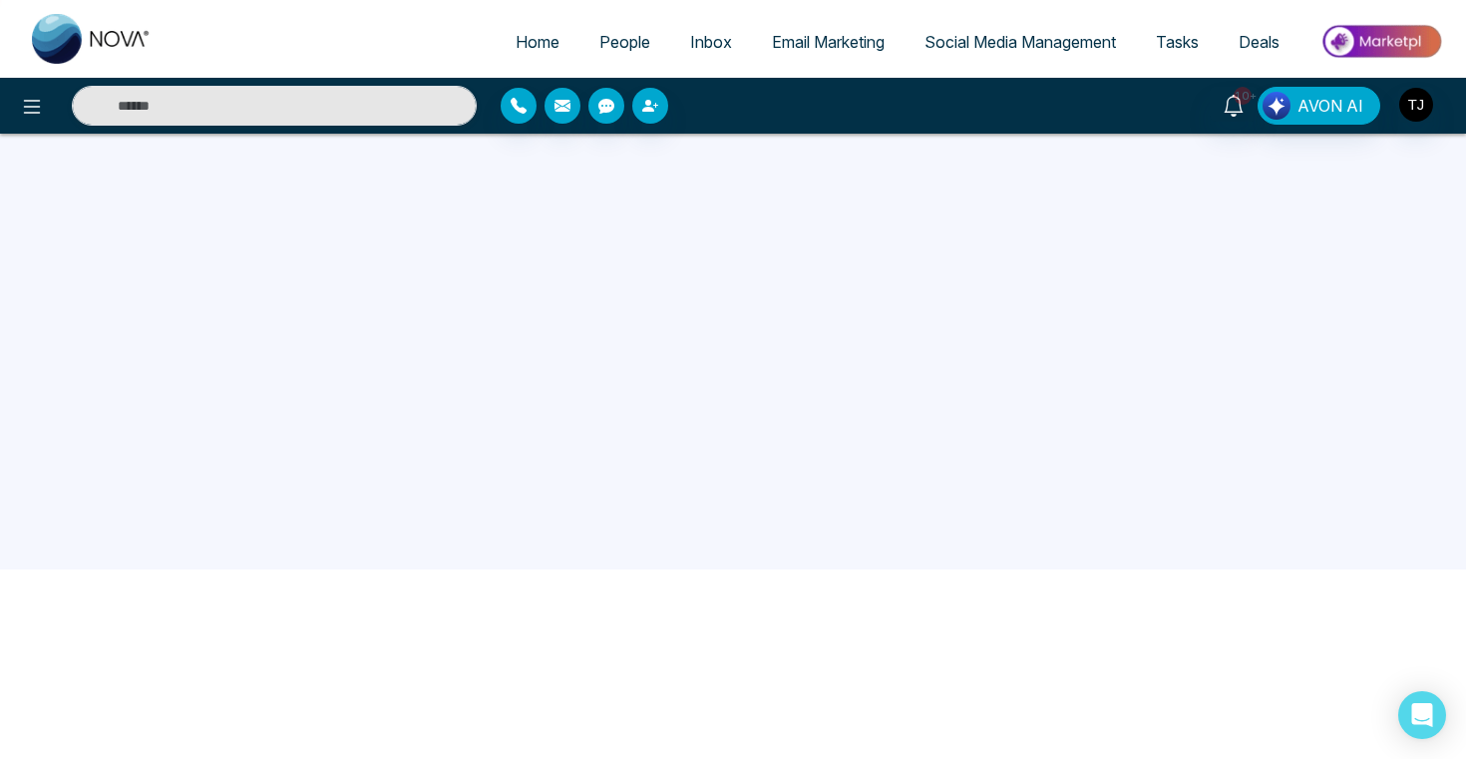
click at [1008, 41] on span "Social Media Management" at bounding box center [1019, 42] width 191 height 20
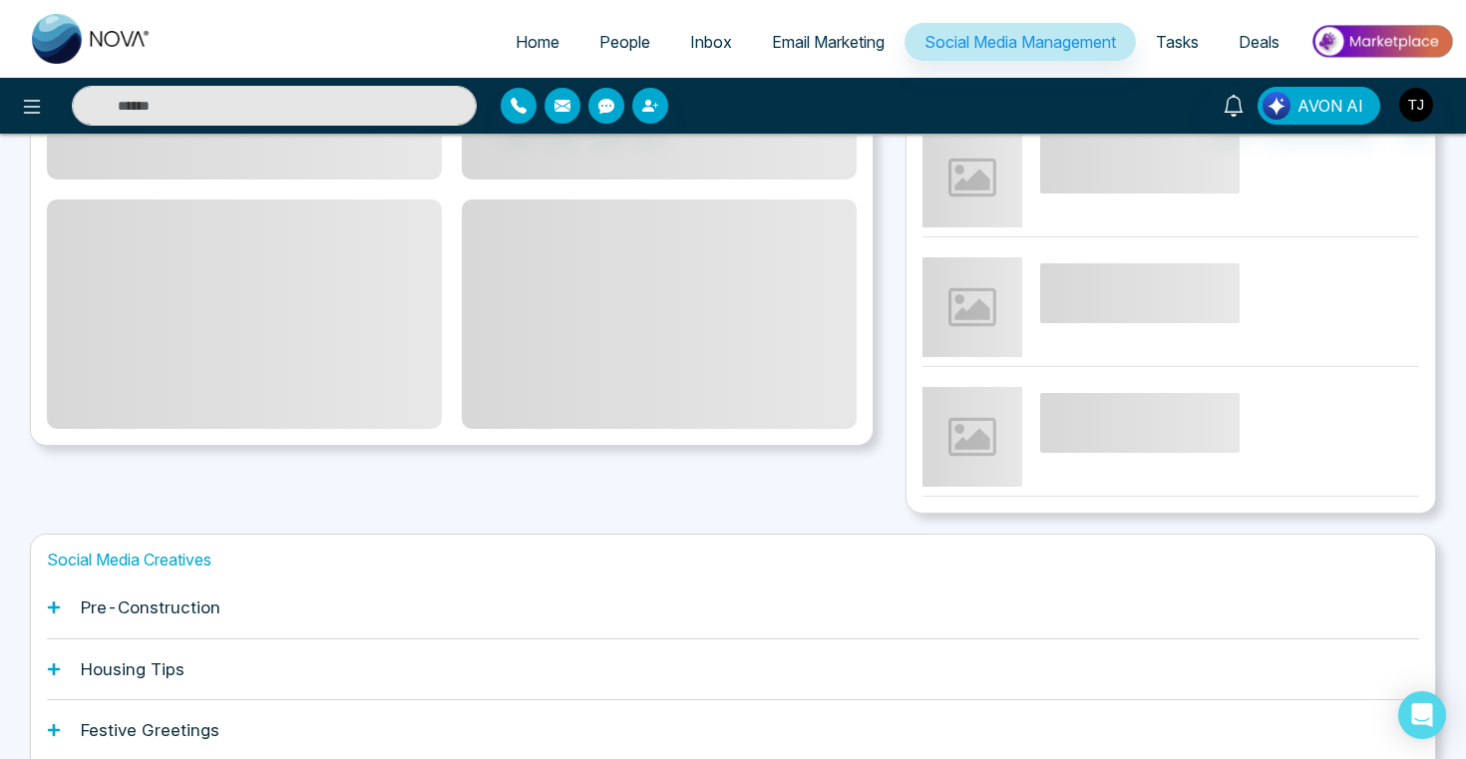
scroll to position [529, 0]
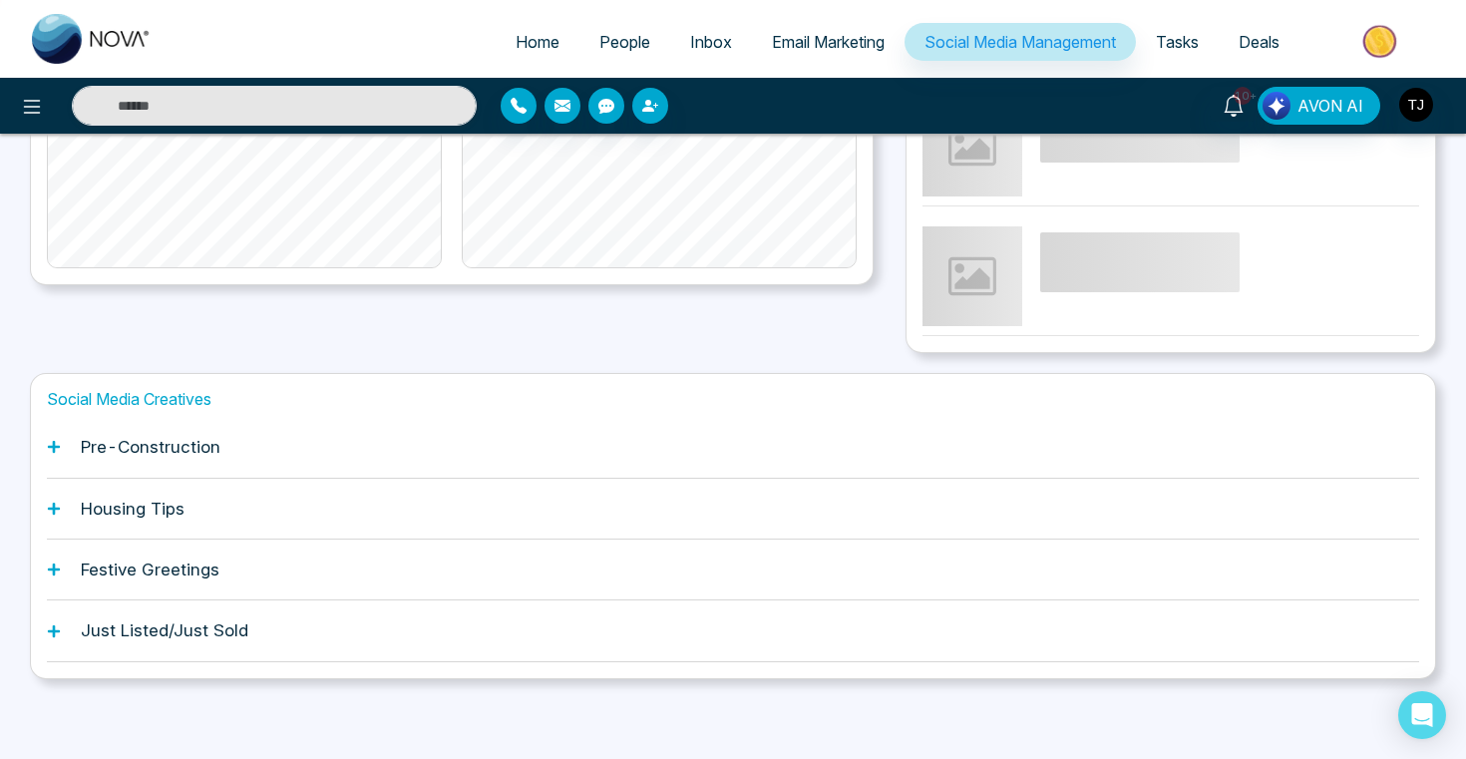
click at [468, 451] on div "Pre-Construction" at bounding box center [733, 447] width 1372 height 61
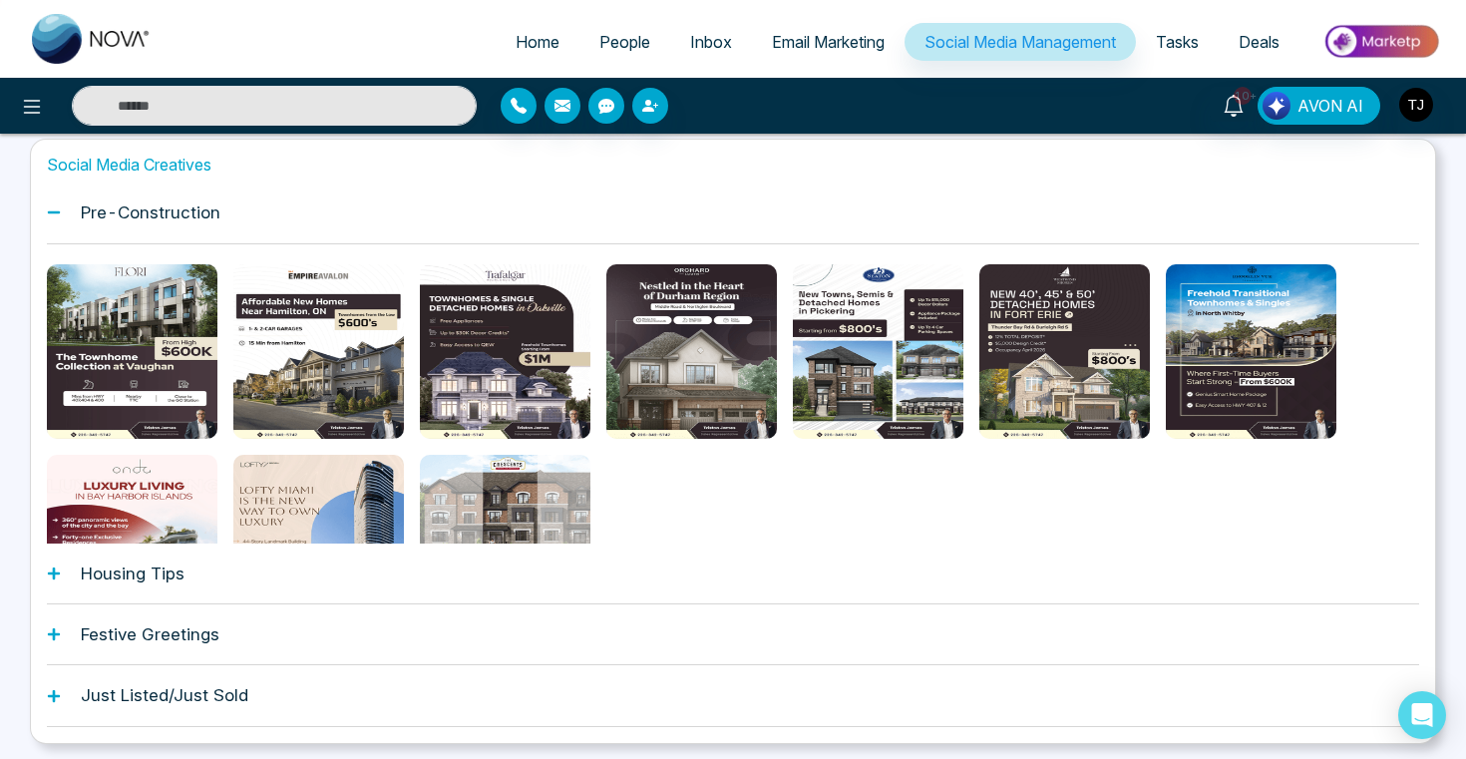
scroll to position [781, 0]
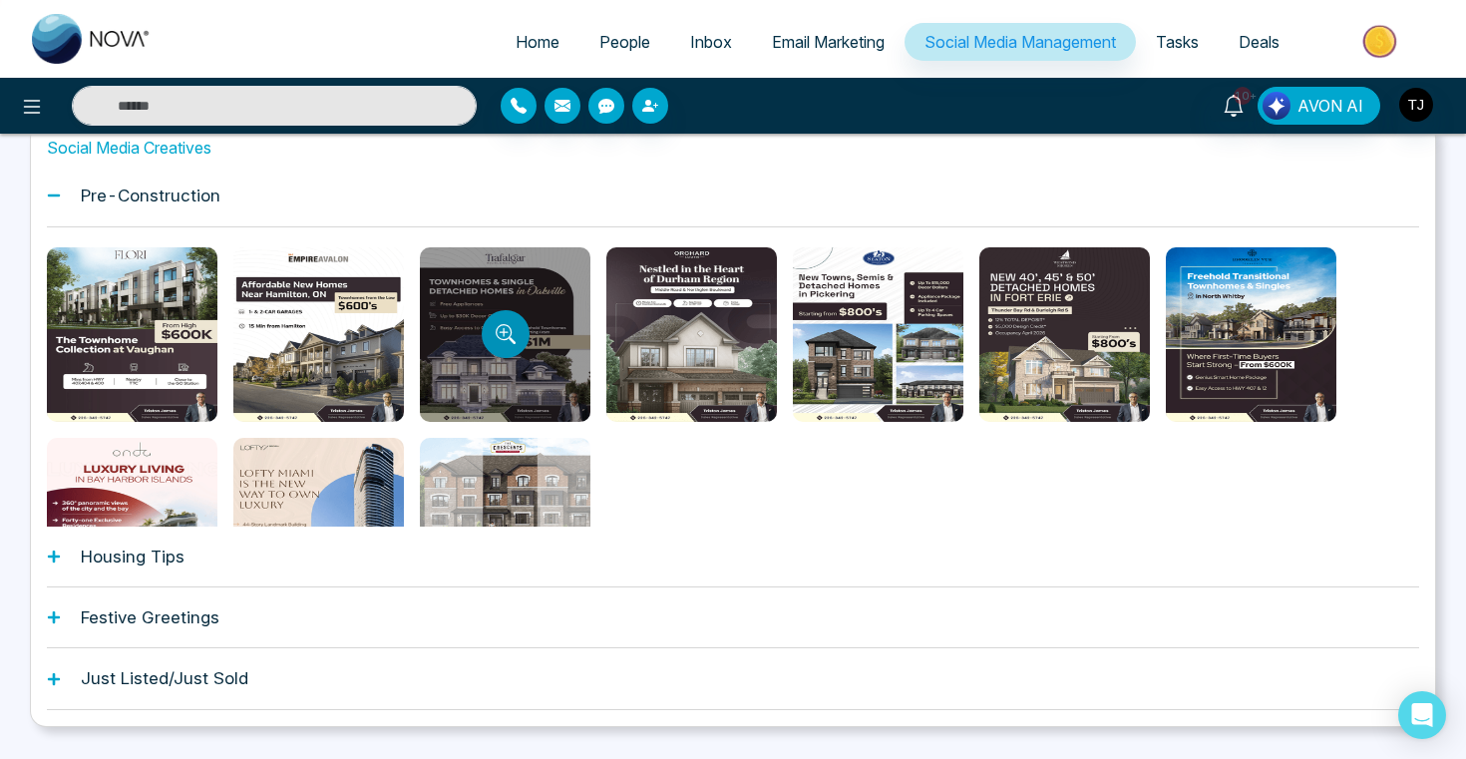
click at [513, 337] on icon "Preview template" at bounding box center [506, 334] width 20 height 20
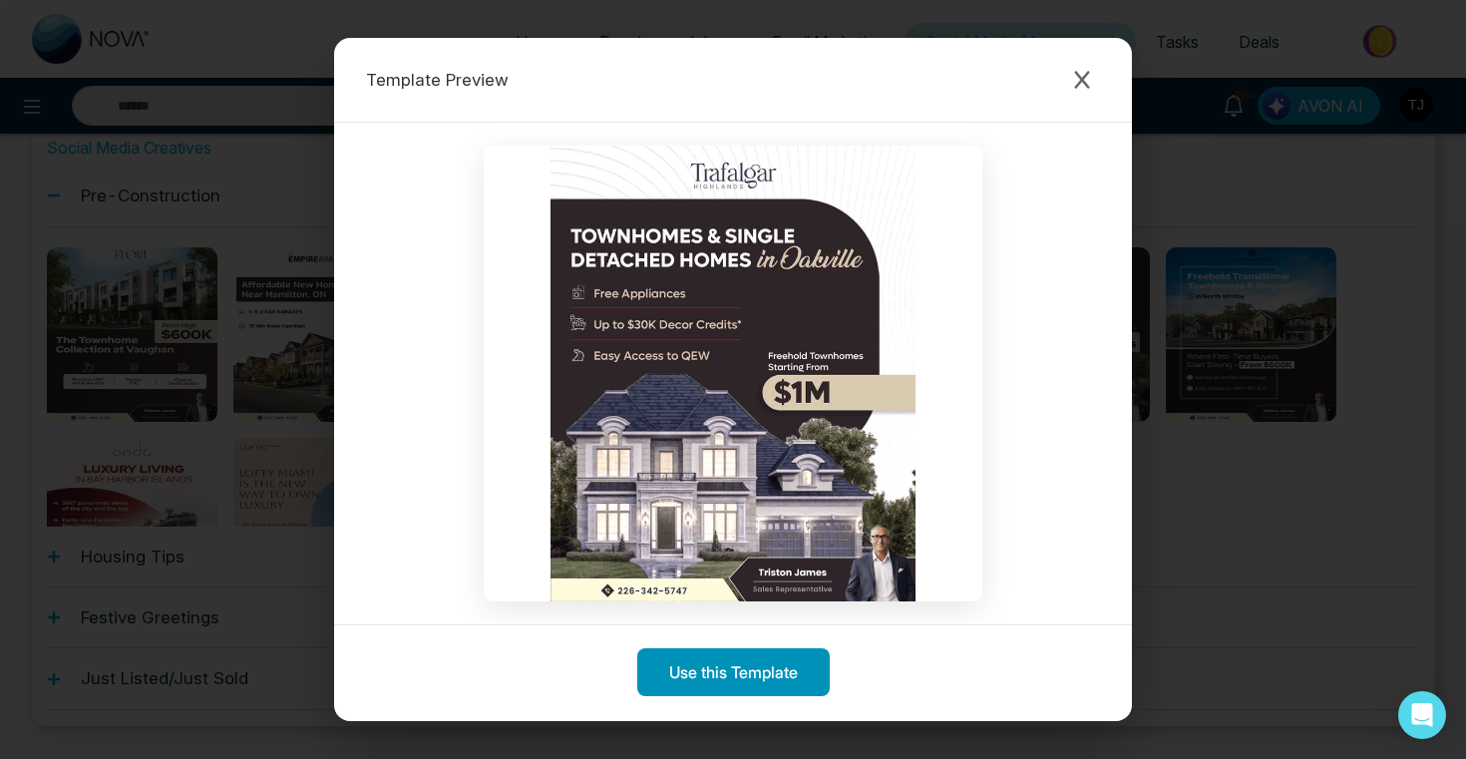
click at [792, 681] on button "Use this Template" at bounding box center [733, 672] width 192 height 48
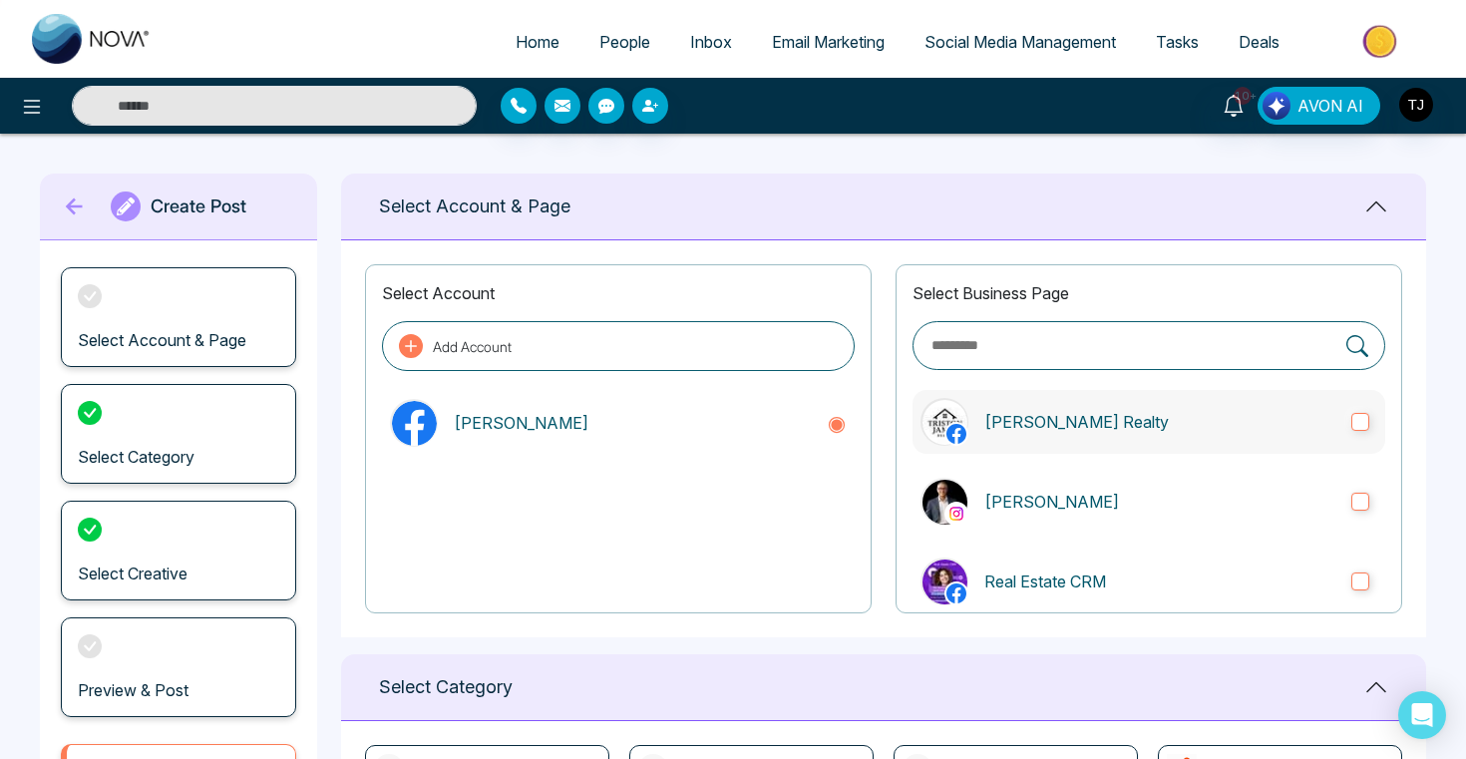
click at [1075, 405] on label "[PERSON_NAME] Realty" at bounding box center [1148, 422] width 473 height 64
click at [1052, 508] on p "Triston James" at bounding box center [1159, 502] width 351 height 24
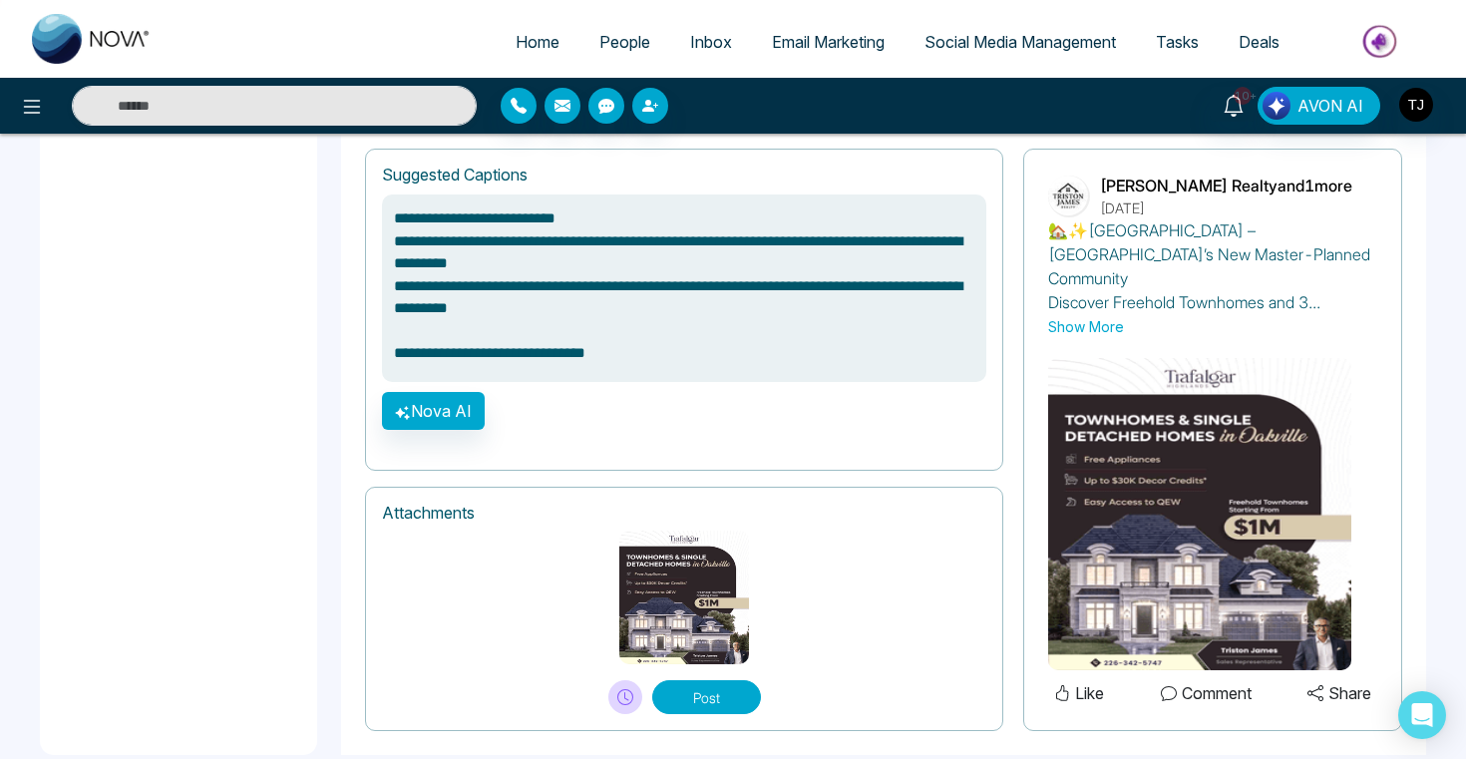
scroll to position [1365, 0]
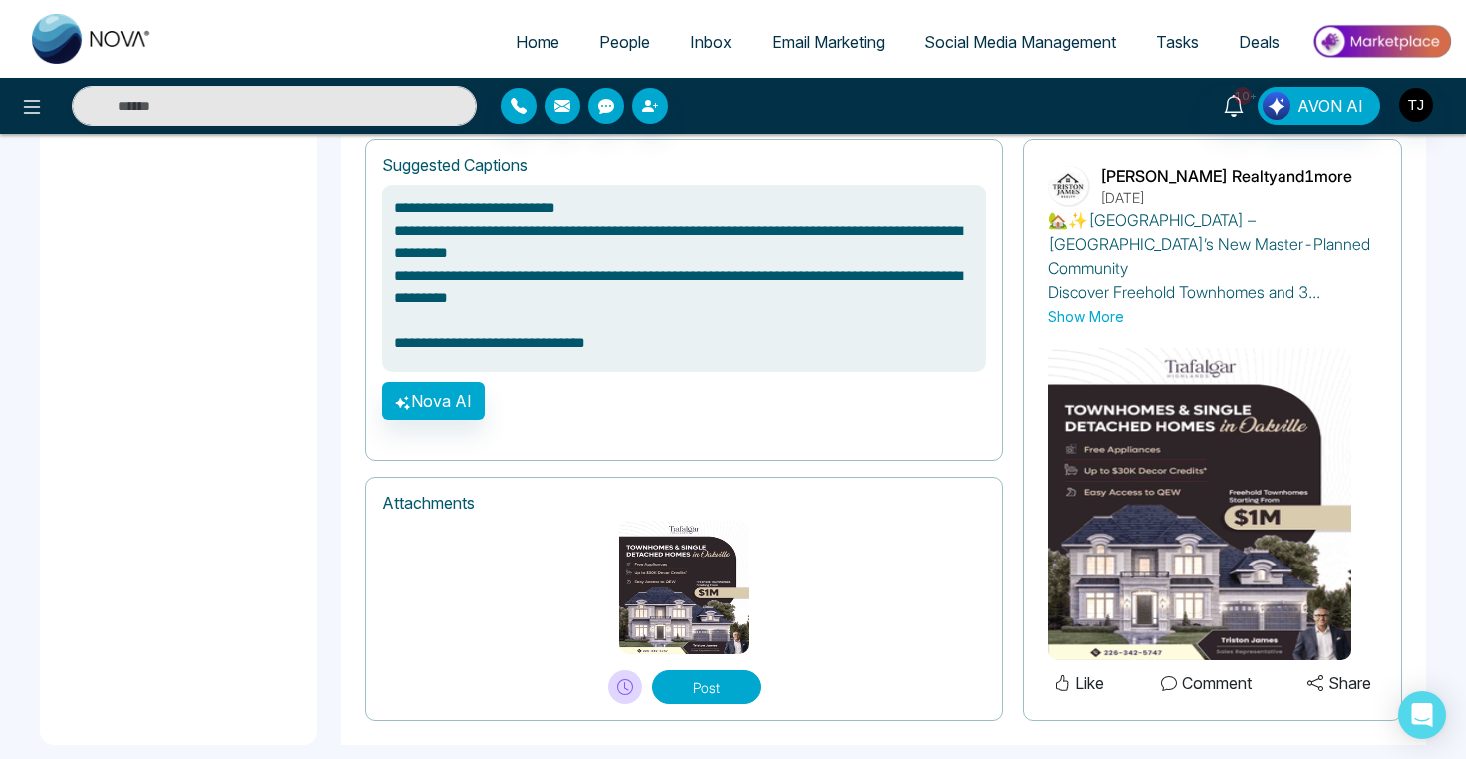
type textarea "**********"
click at [977, 41] on span "Social Media Management" at bounding box center [1019, 42] width 191 height 20
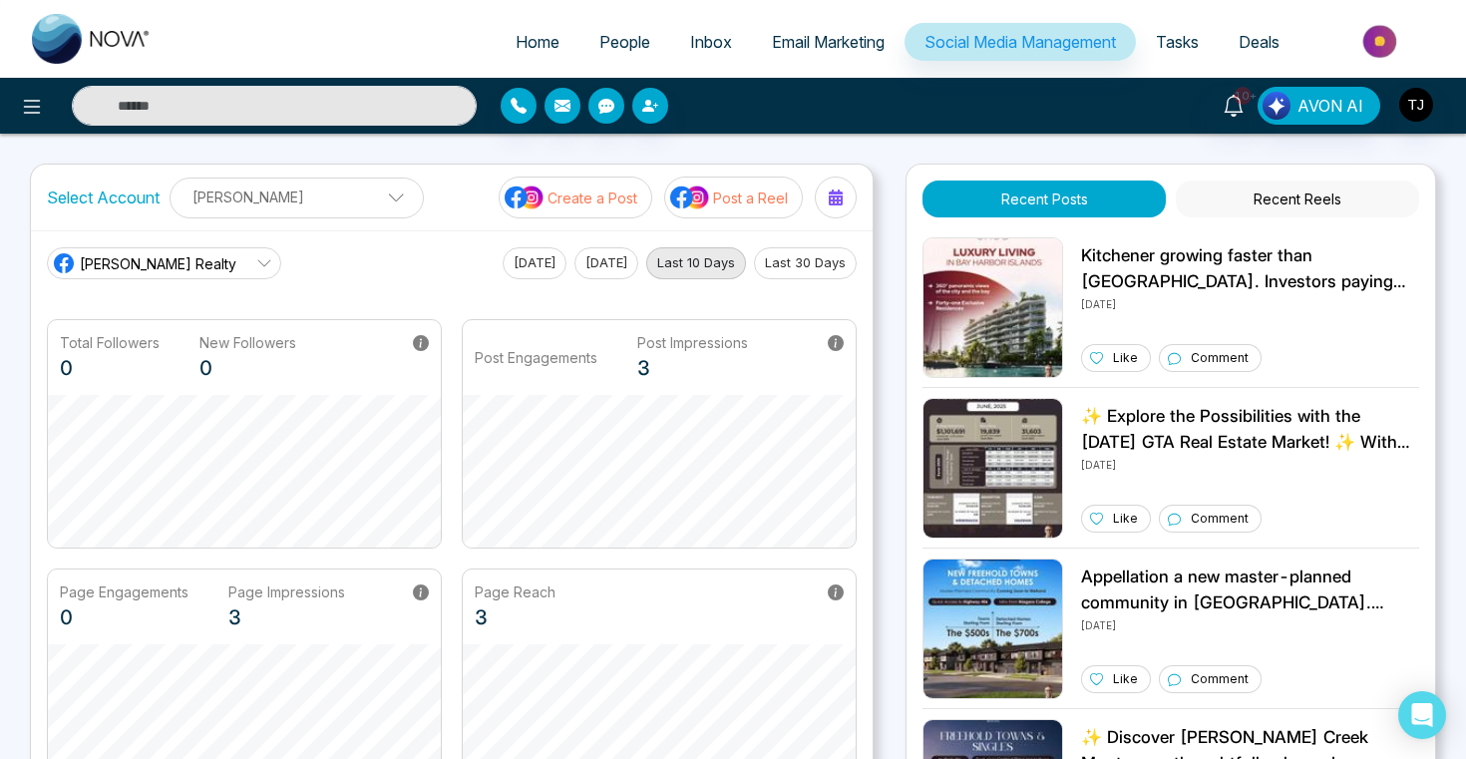
click at [753, 199] on p "Post a Reel" at bounding box center [750, 197] width 75 height 21
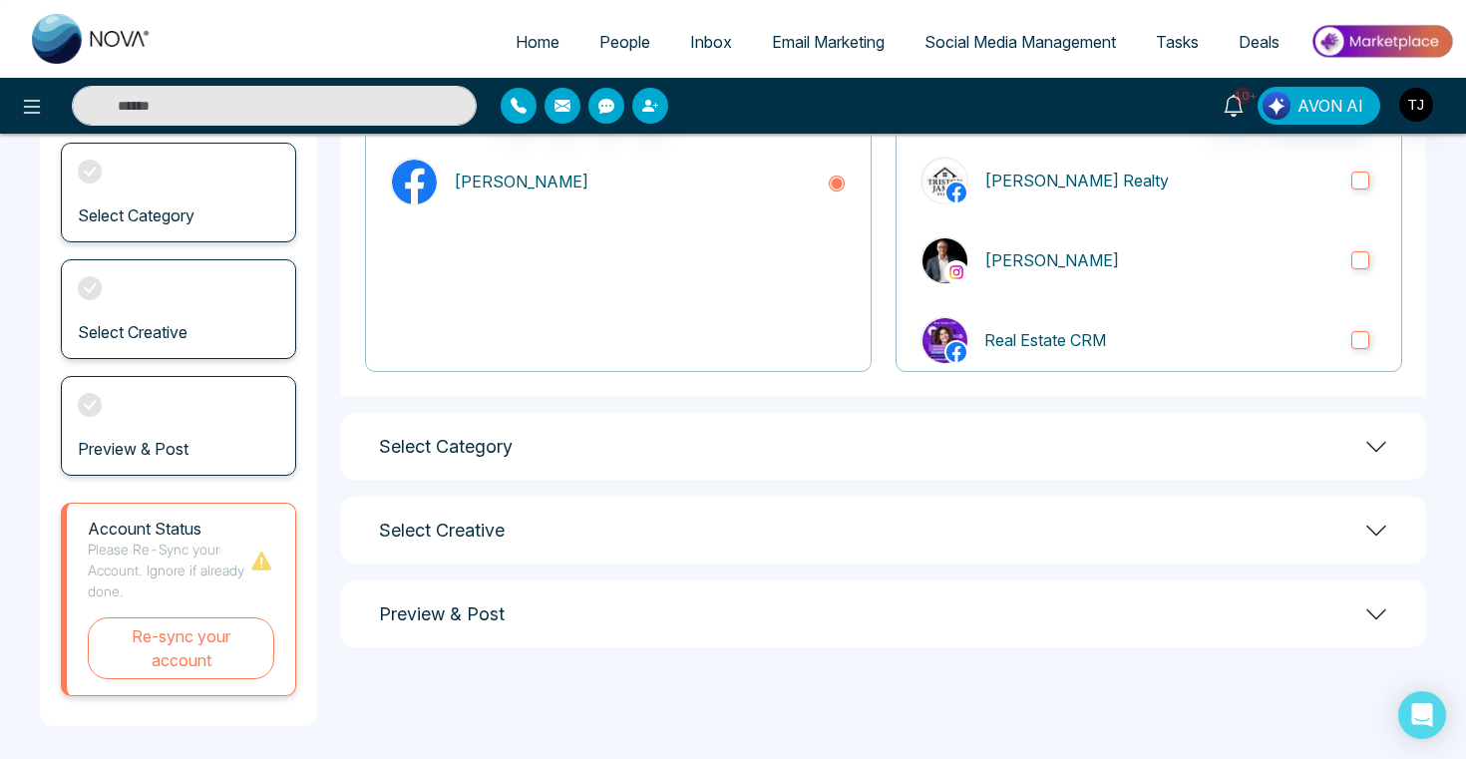
scroll to position [247, 0]
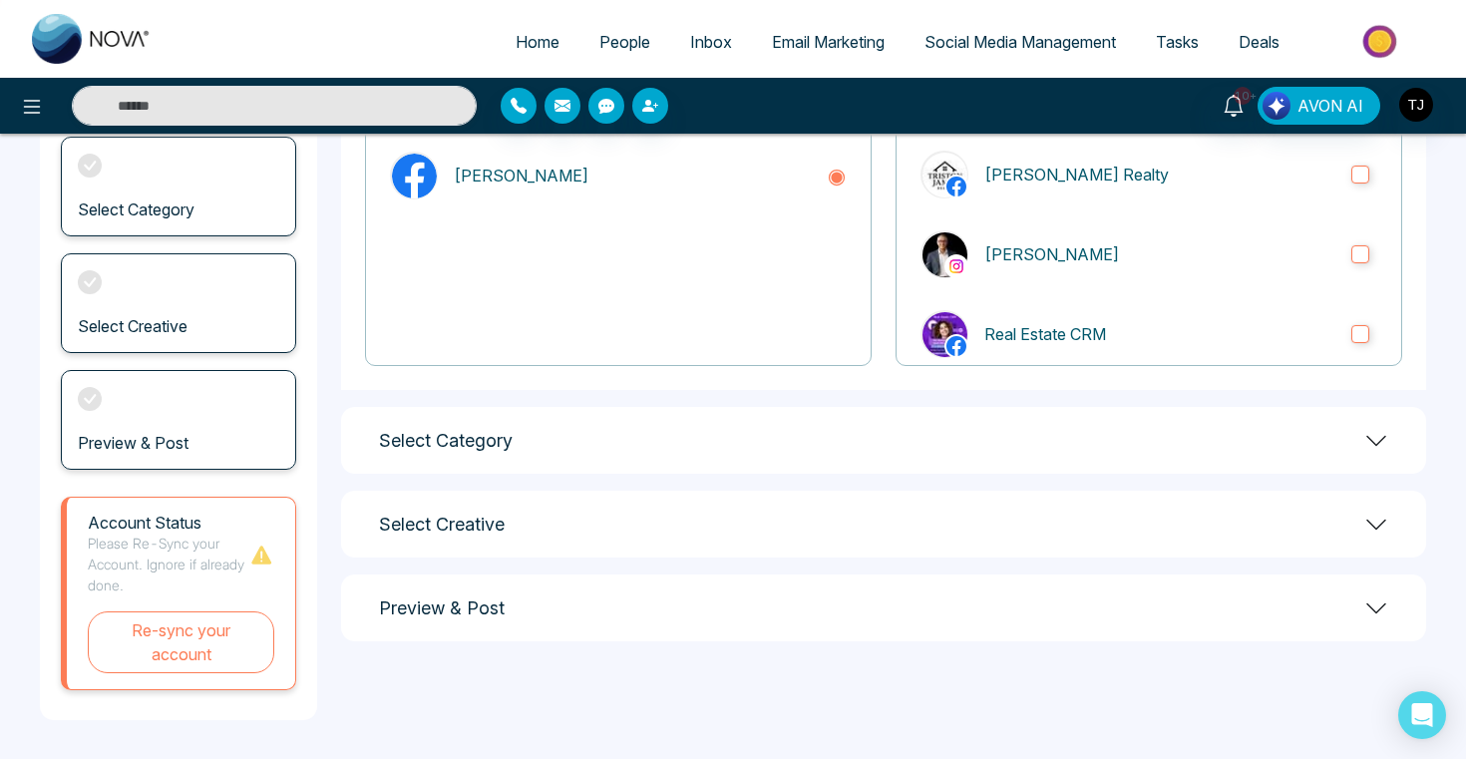
click at [830, 433] on div "Select Category" at bounding box center [883, 440] width 1085 height 67
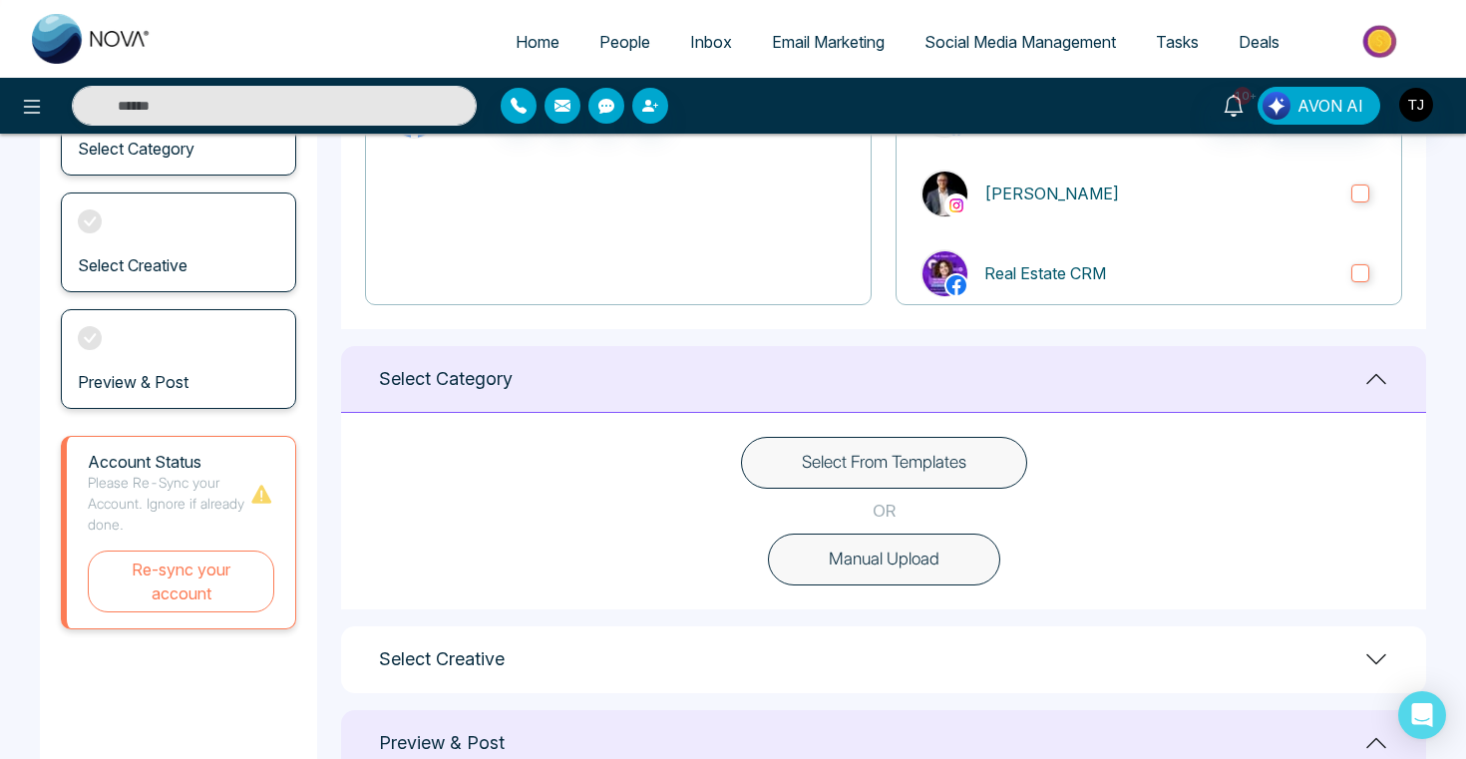
scroll to position [0, 0]
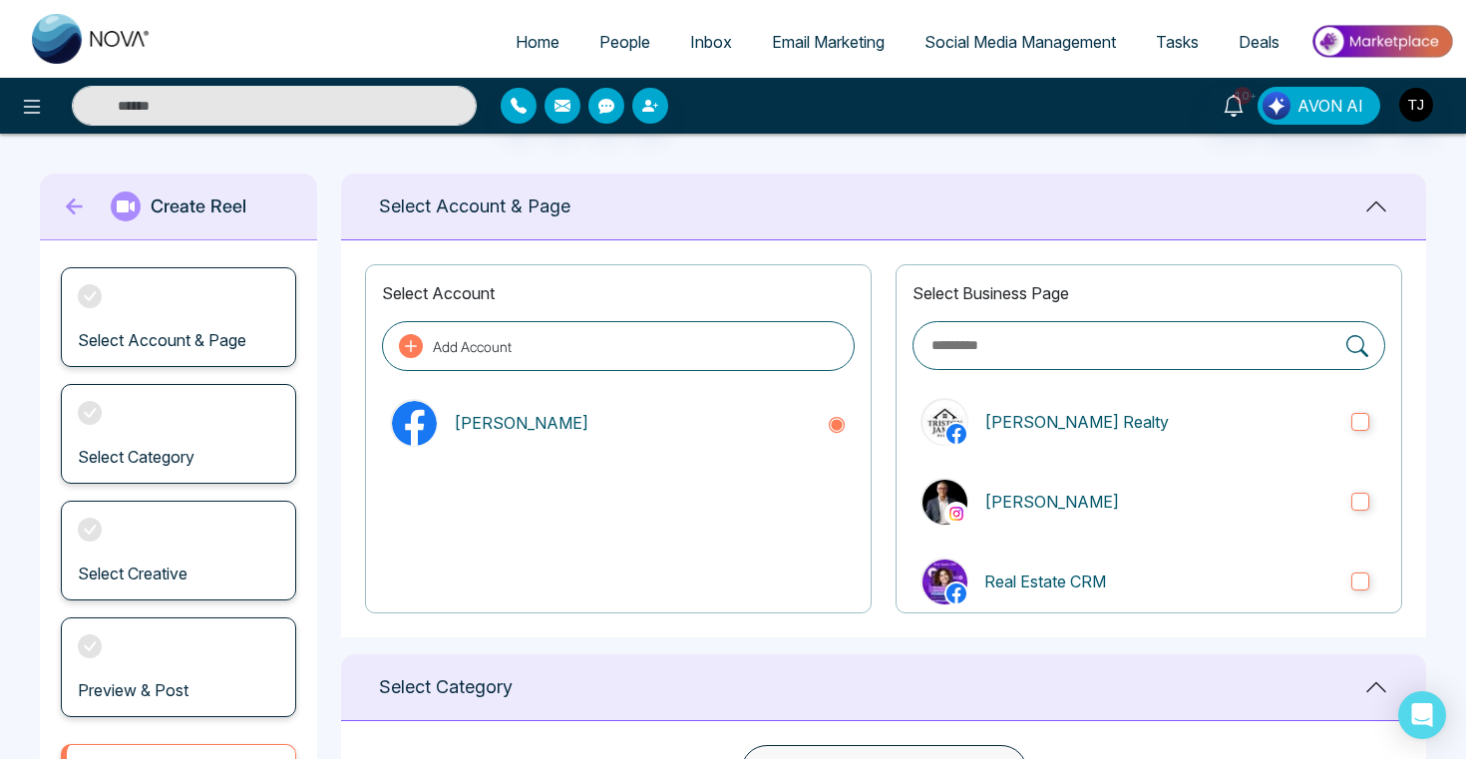
click at [963, 55] on link "Social Media Management" at bounding box center [1019, 42] width 231 height 38
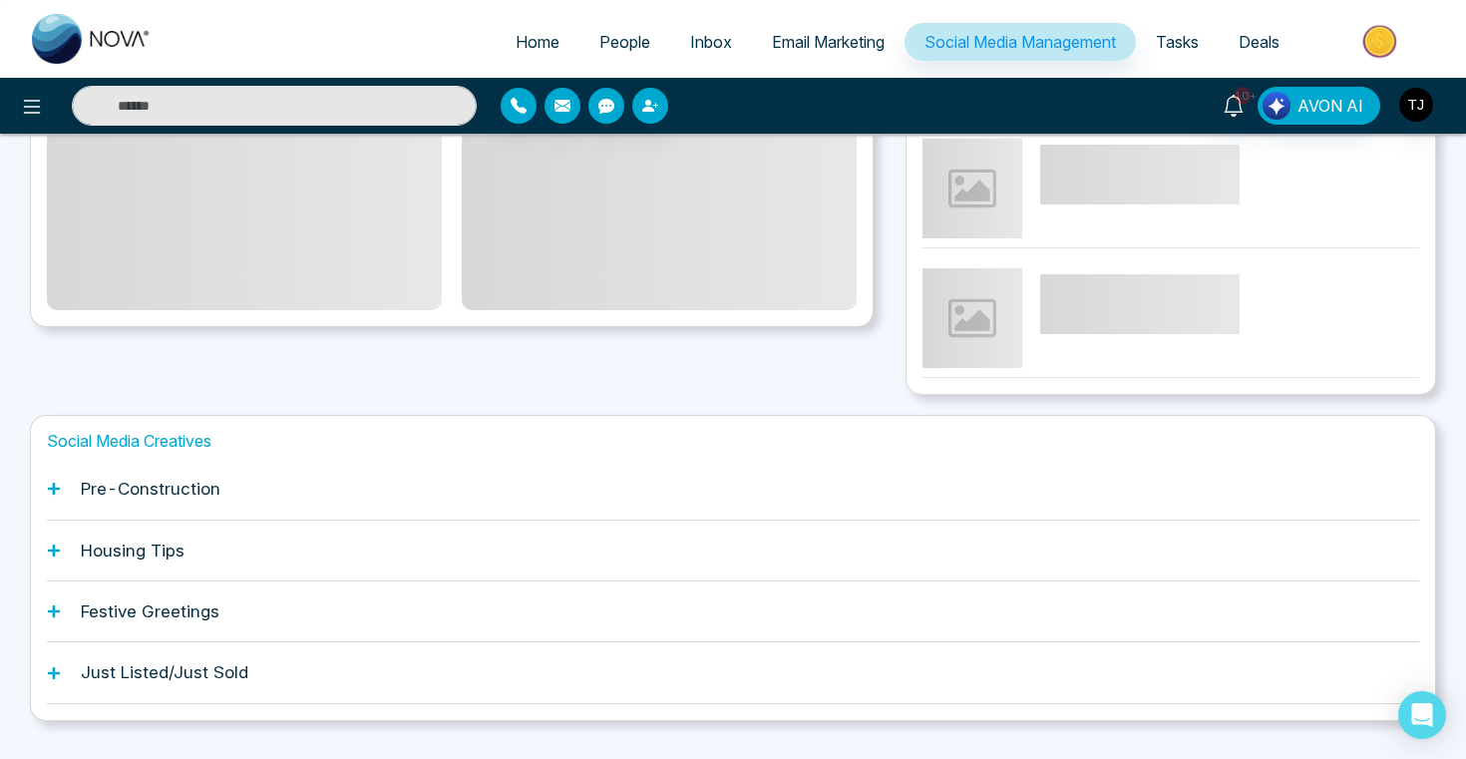
scroll to position [529, 0]
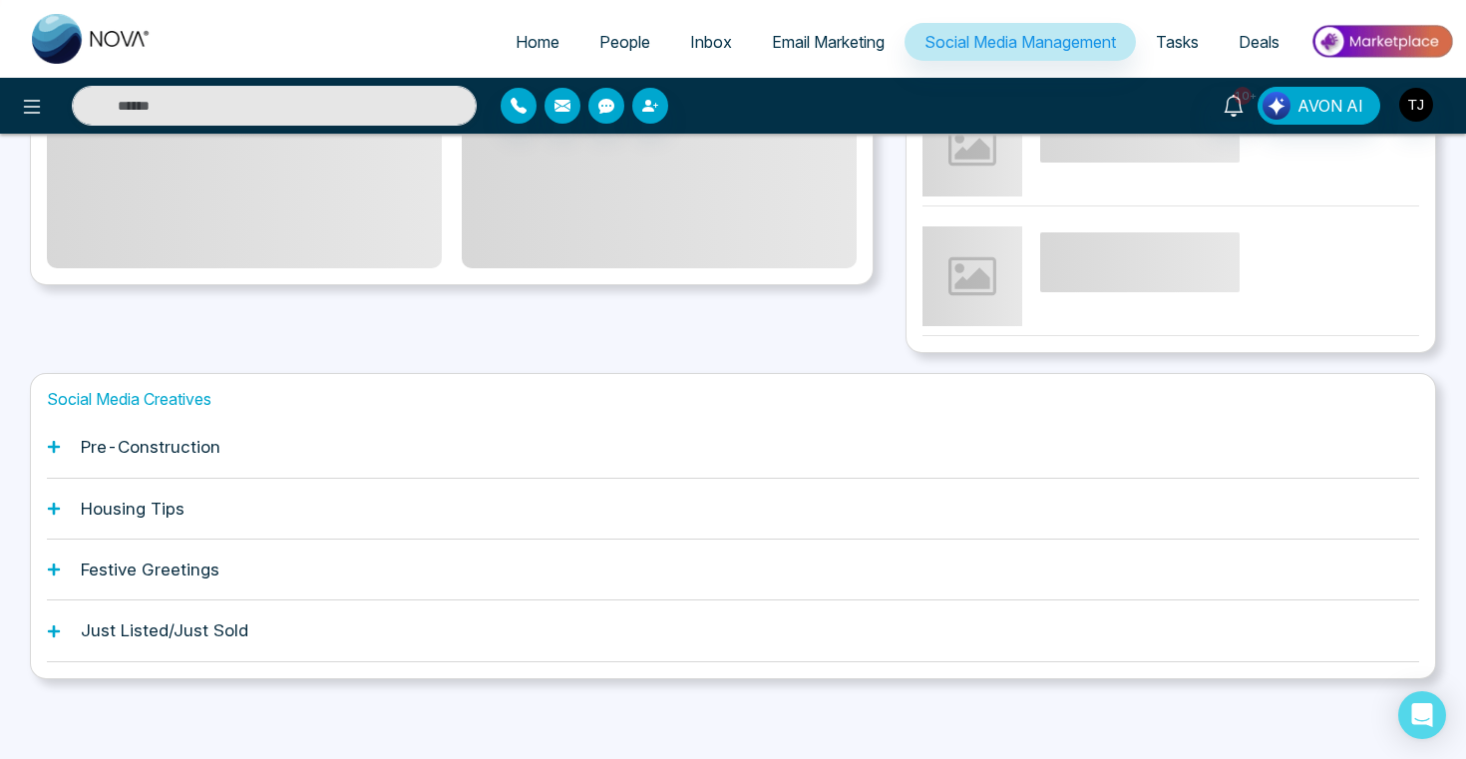
click at [502, 505] on div "Housing Tips" at bounding box center [733, 509] width 1372 height 61
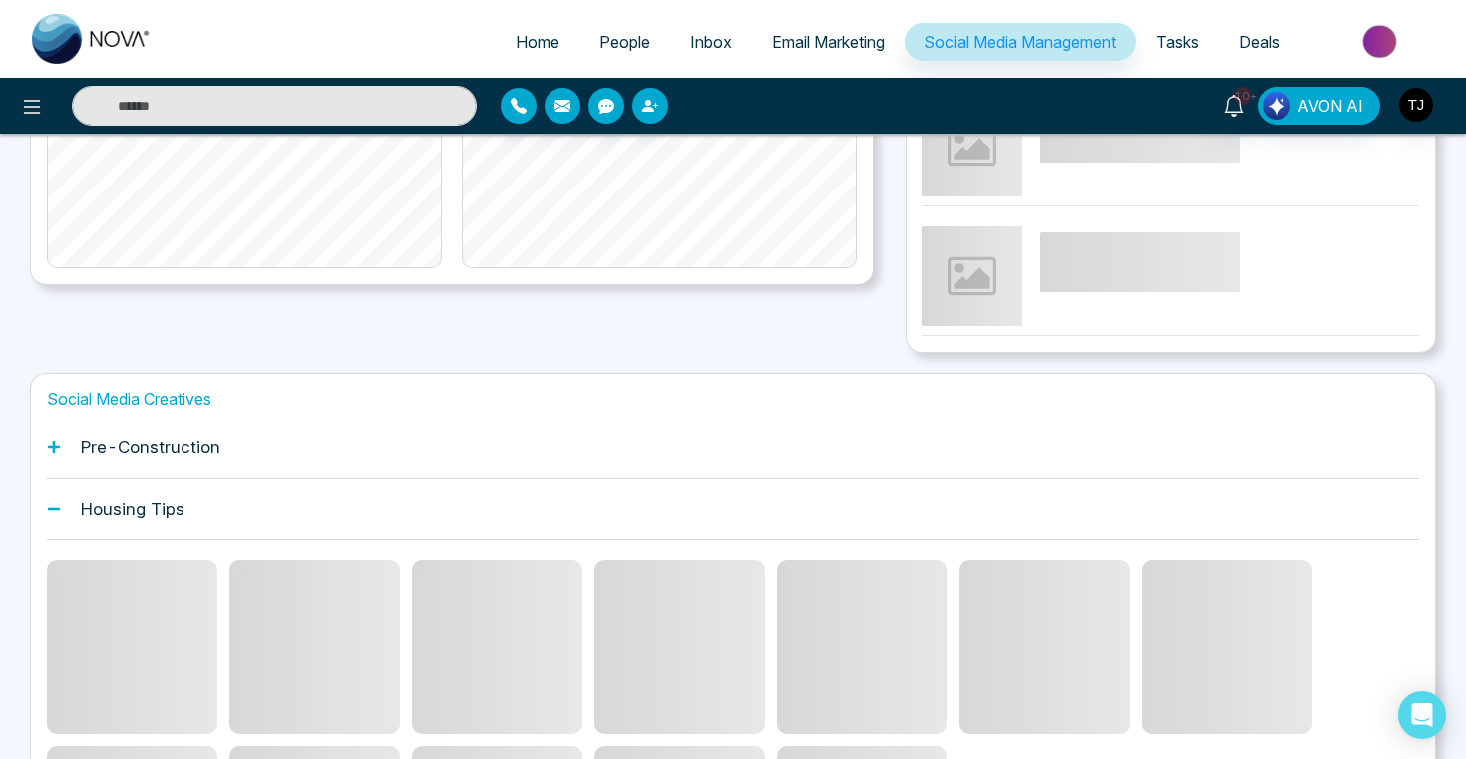
click at [632, 461] on div "Pre-Construction" at bounding box center [733, 447] width 1372 height 61
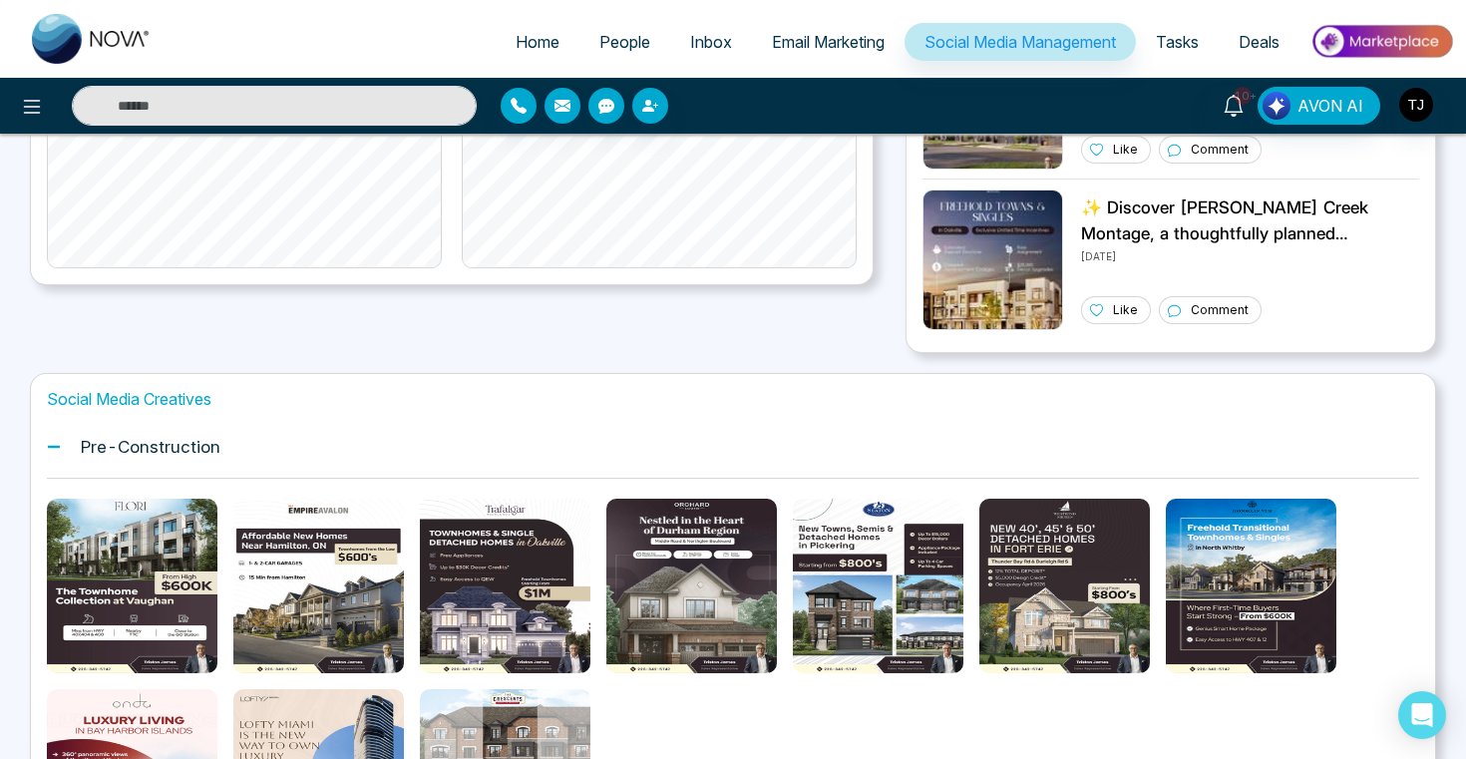
click at [671, 604] on div at bounding box center [691, 586] width 170 height 174
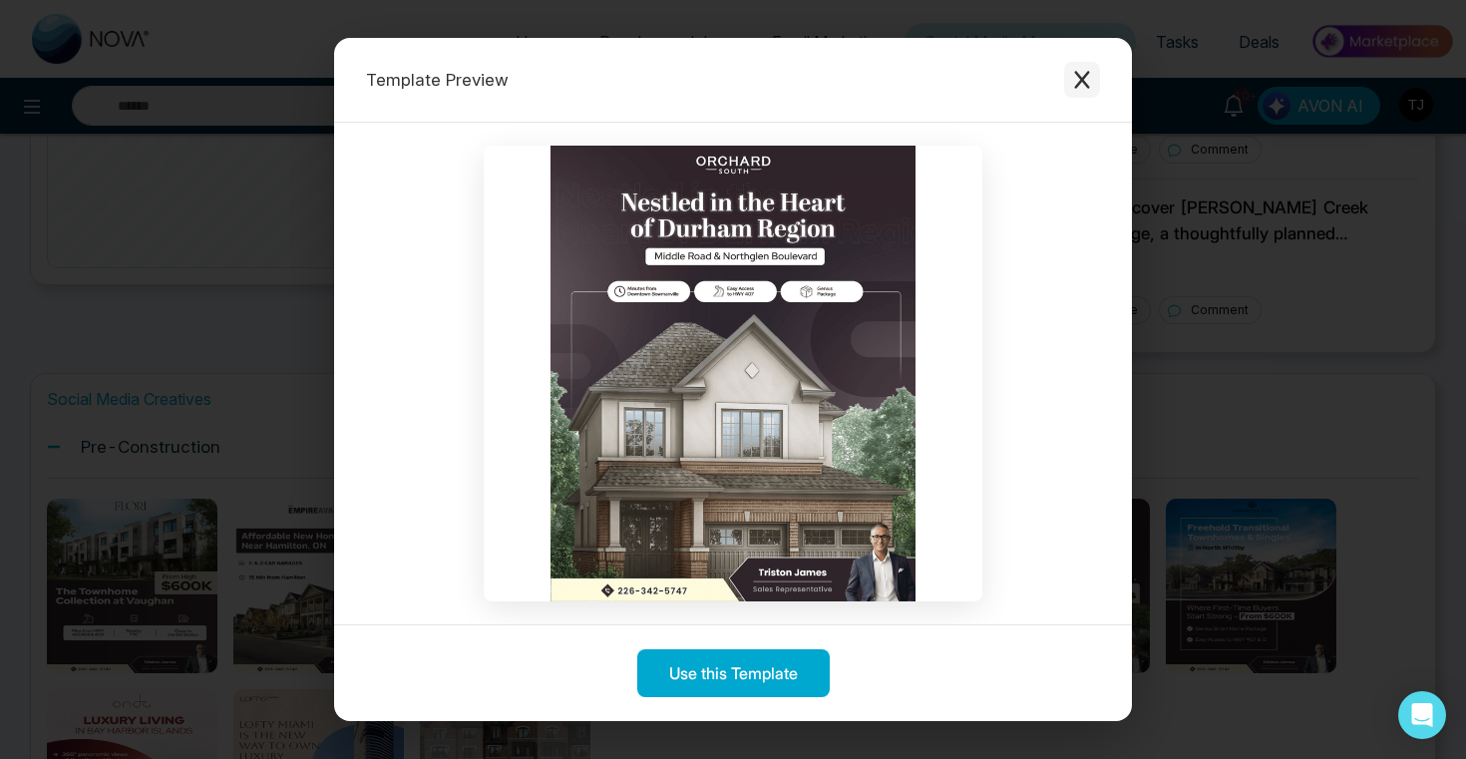
click at [1096, 82] on button "Close modal" at bounding box center [1082, 80] width 36 height 36
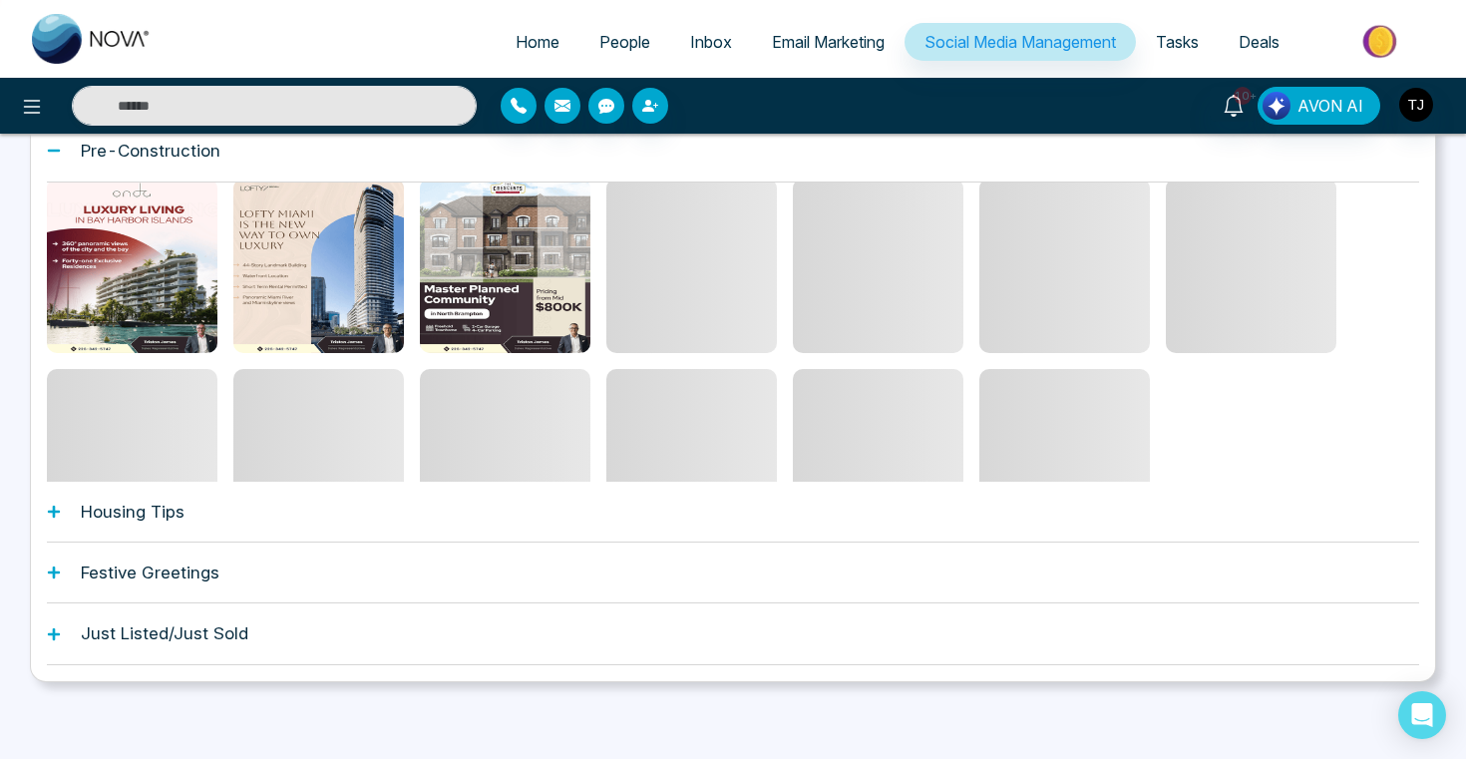
scroll to position [829, 0]
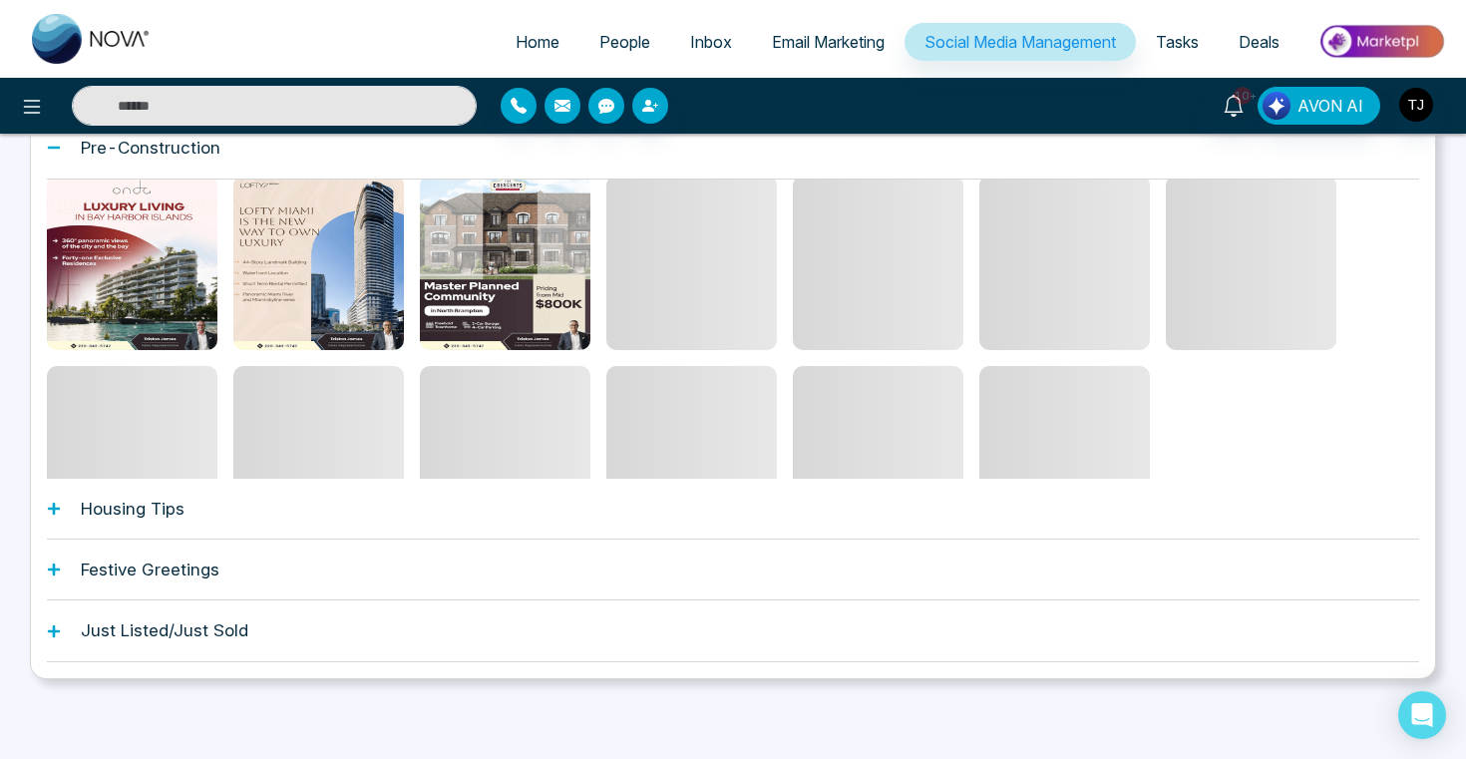
click at [318, 503] on div "Housing Tips" at bounding box center [733, 509] width 1372 height 61
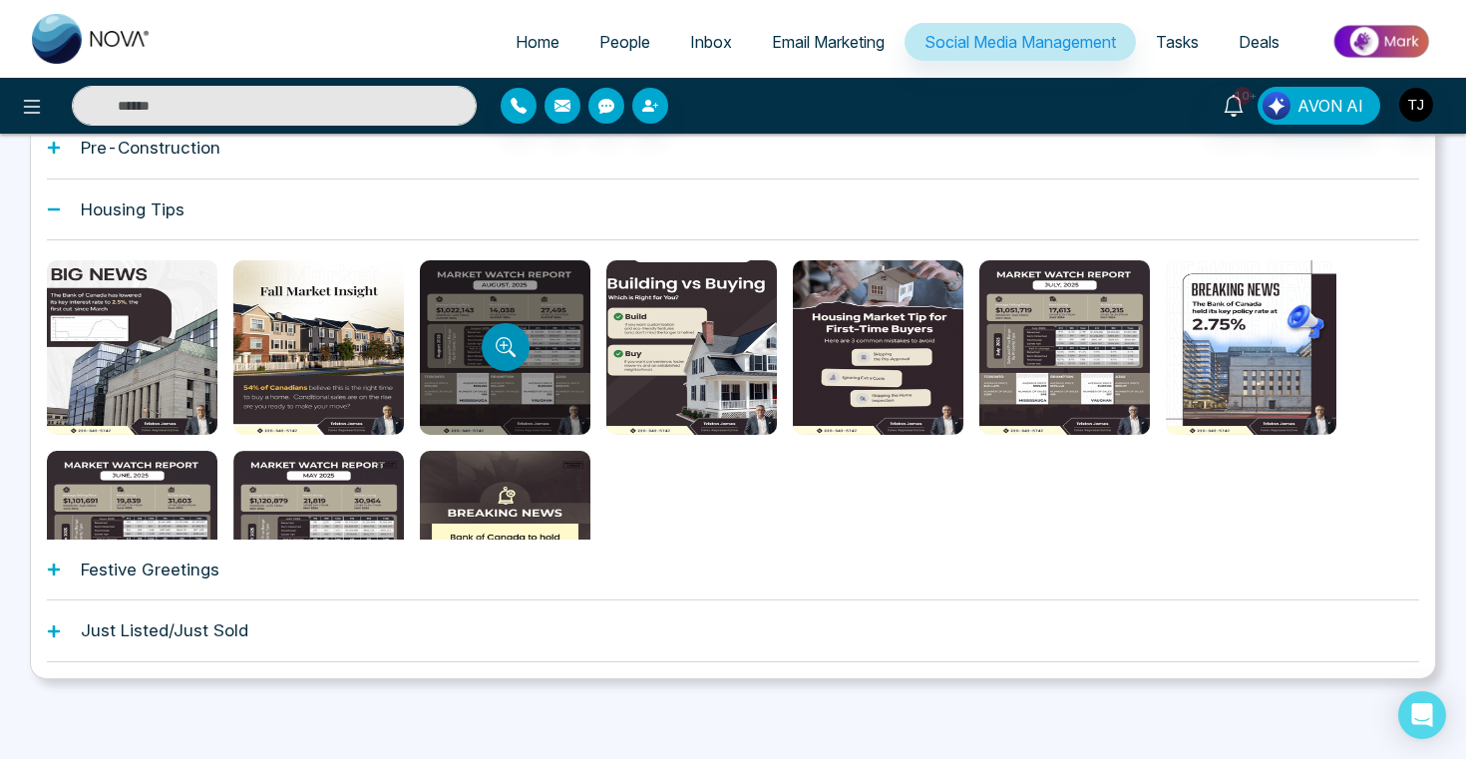
click at [515, 346] on button "Preview template" at bounding box center [506, 347] width 48 height 48
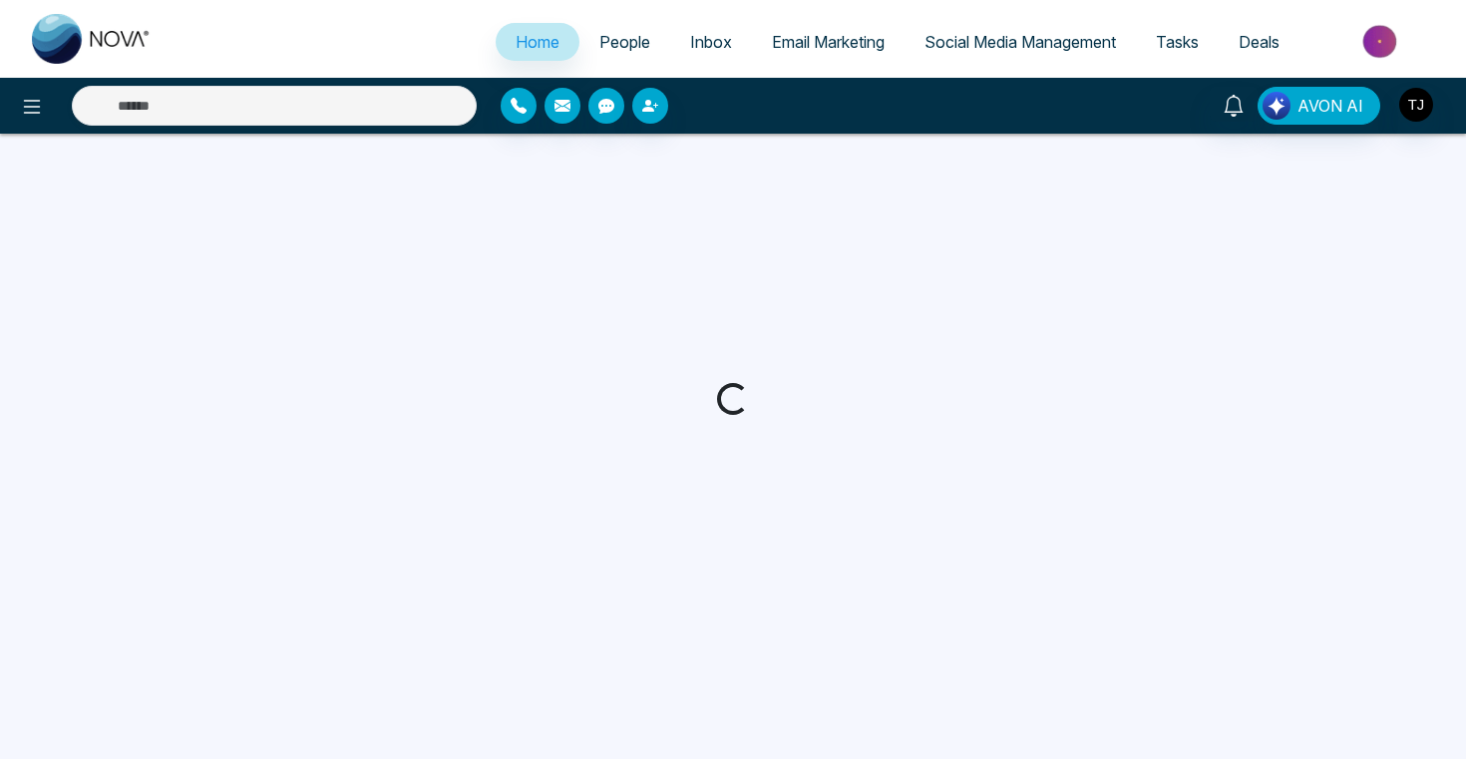
select select "*"
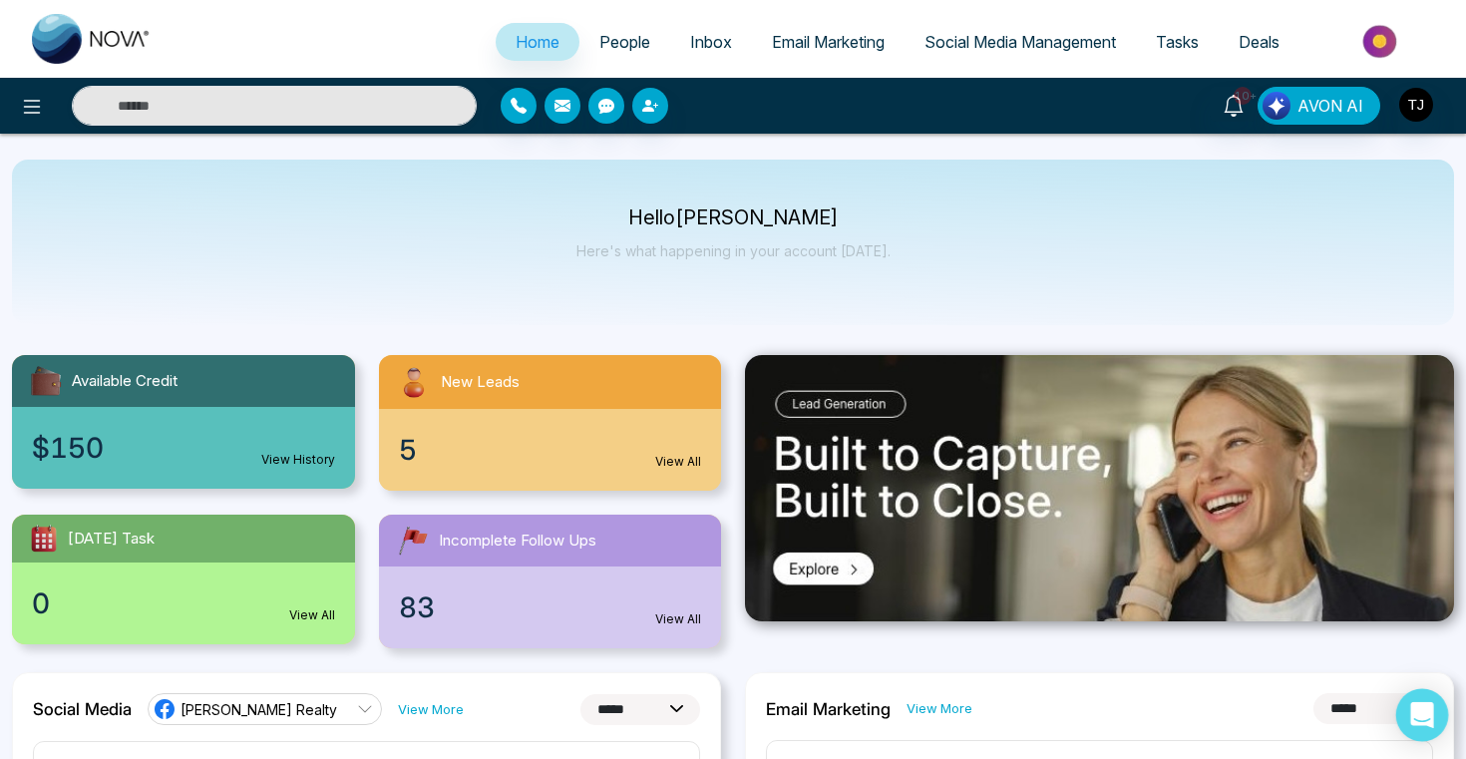
click at [1410, 713] on div "Open Intercom Messenger" at bounding box center [1422, 715] width 53 height 53
